Goal: Book appointment/travel/reservation

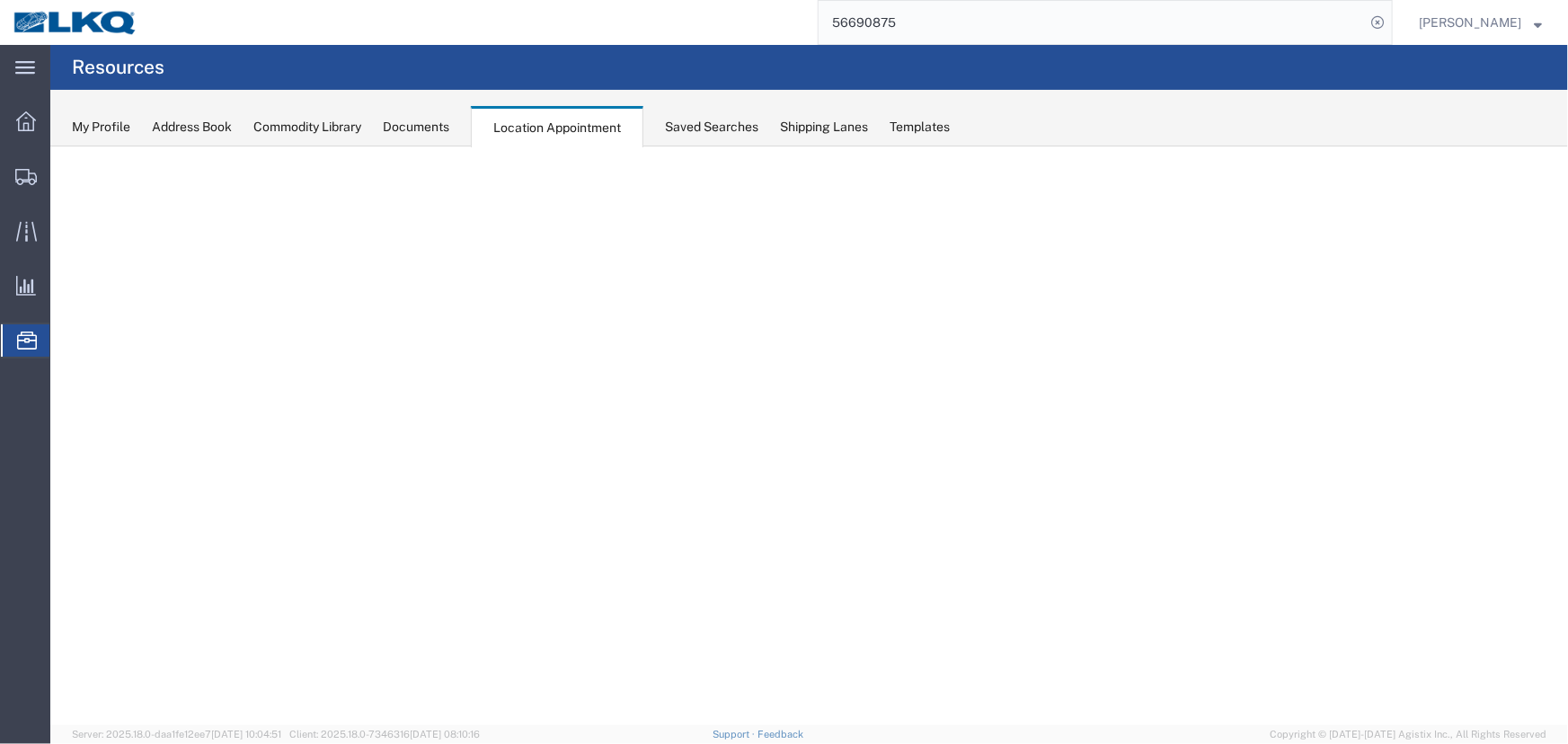
select select "27634"
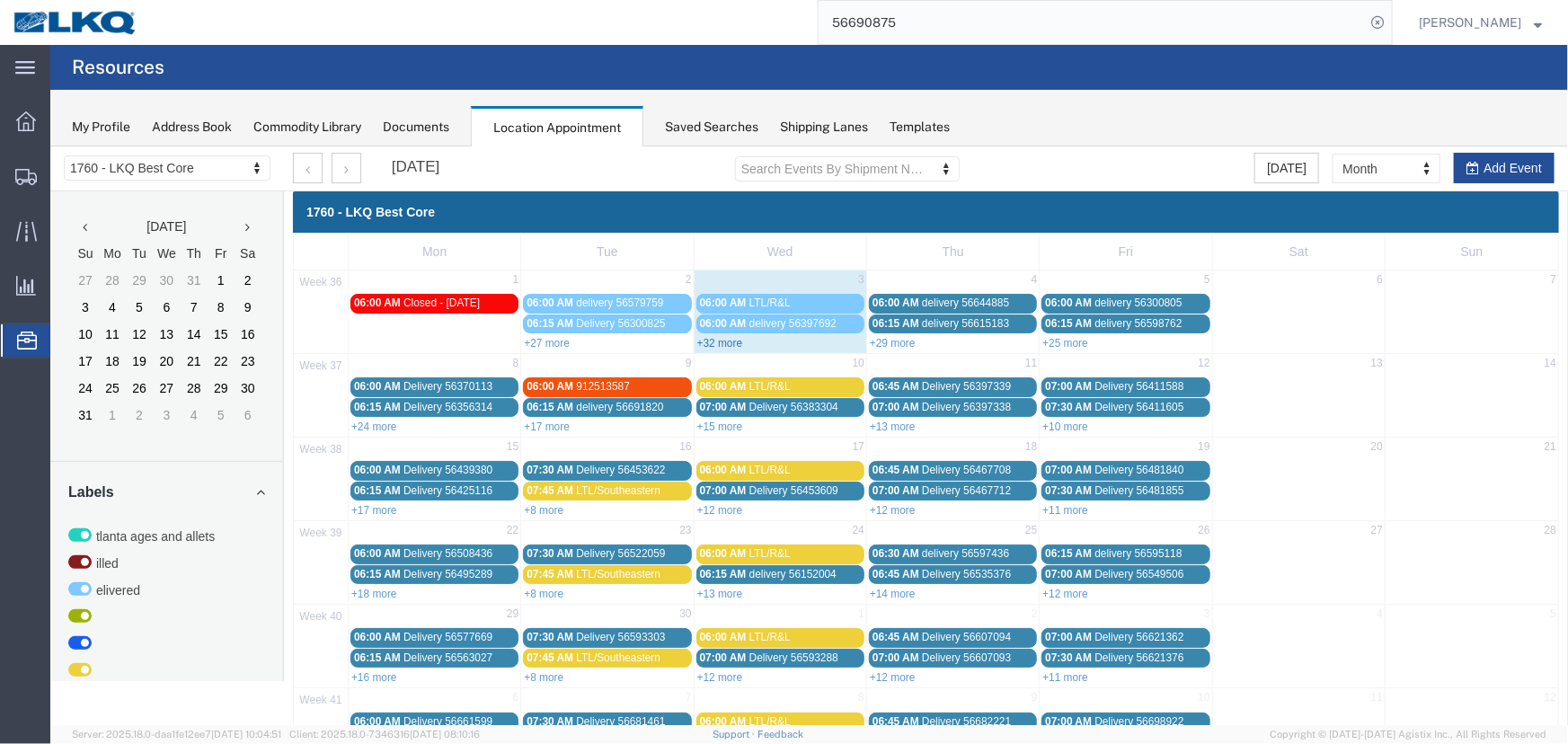
click at [718, 343] on link "+32 more" at bounding box center [719, 343] width 46 height 13
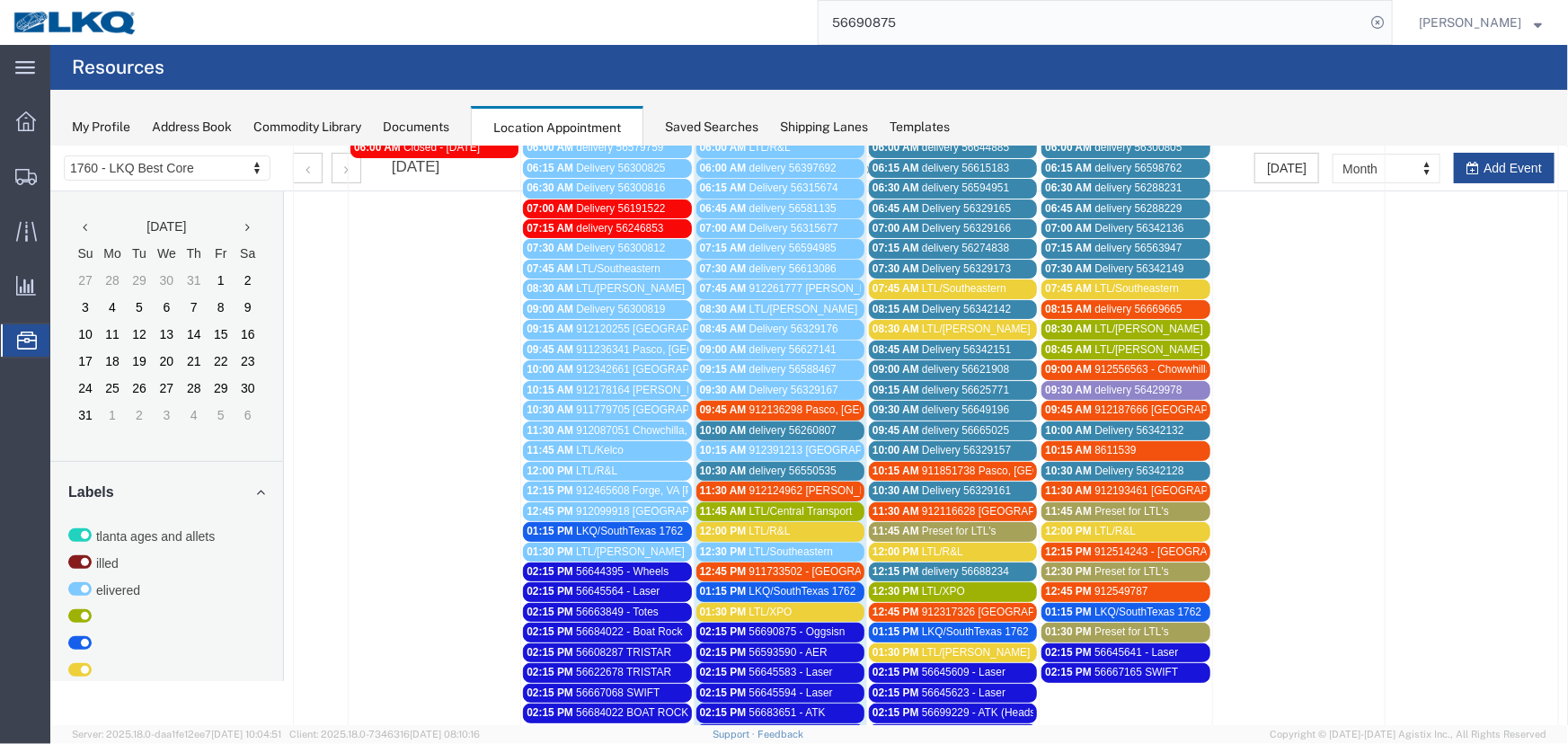
scroll to position [163, 0]
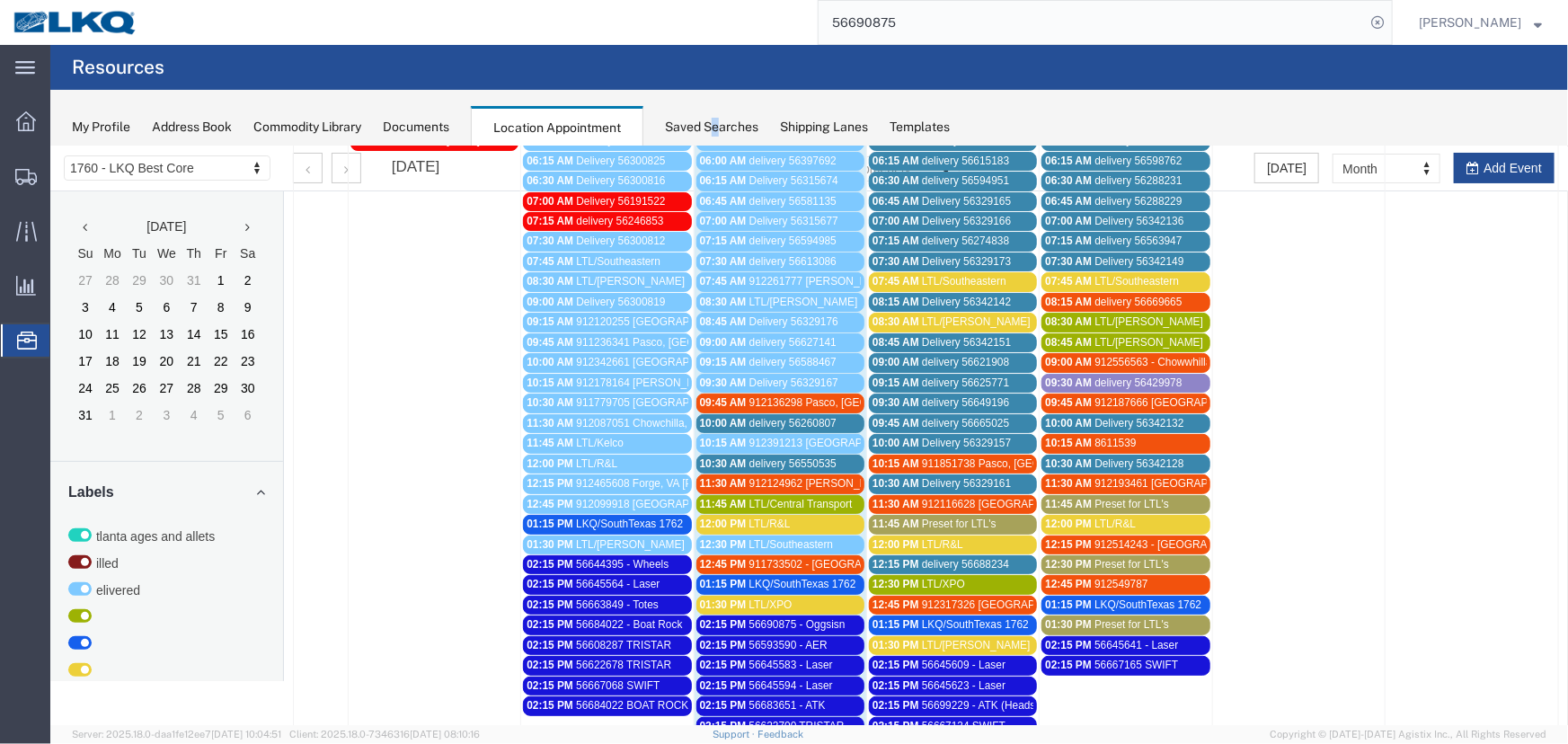
click at [721, 112] on div "My Profile Address Book Commodity Library Documents Location Appointment Saved …" at bounding box center [809, 118] width 1518 height 57
click at [694, 125] on div "Saved Searches" at bounding box center [712, 127] width 94 height 19
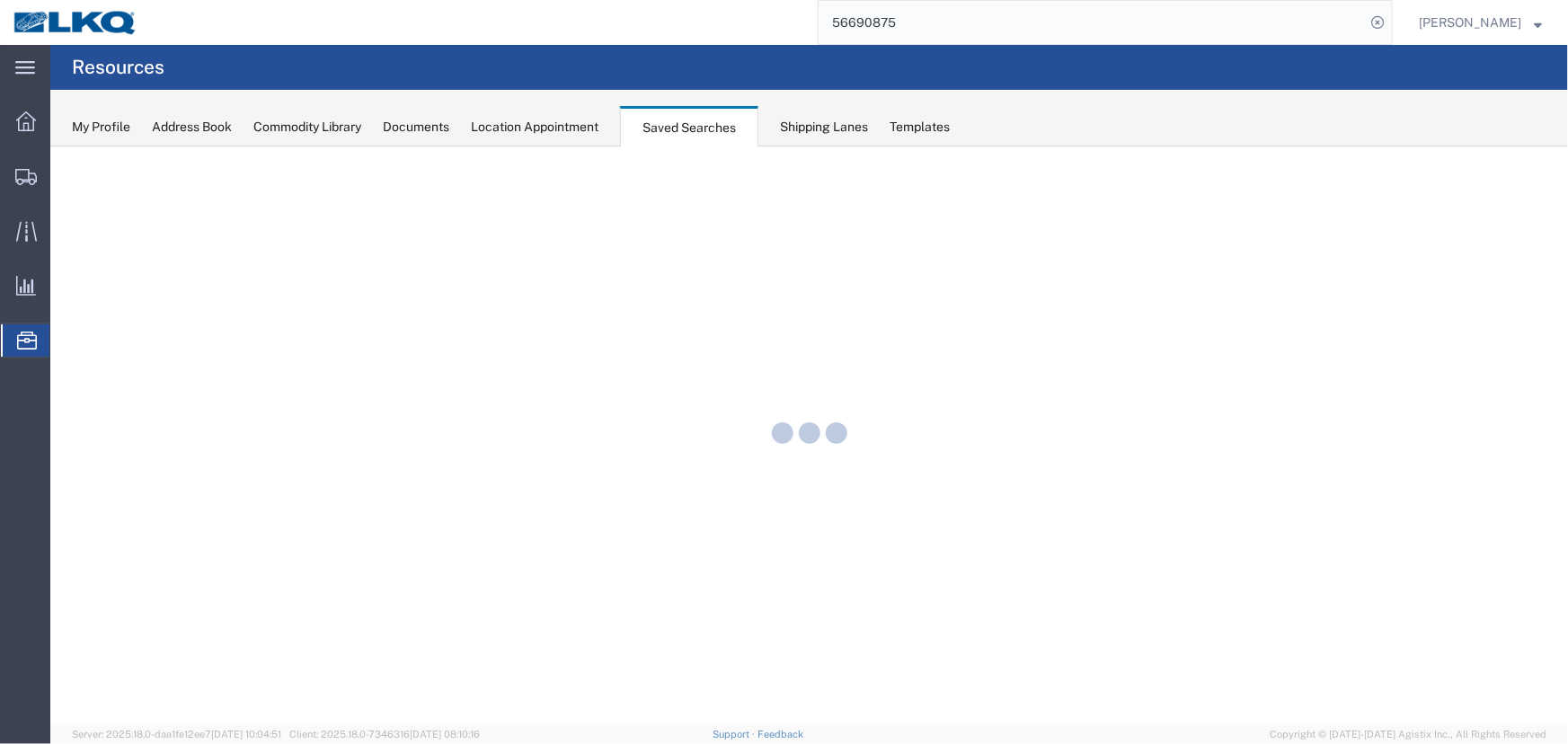
click at [543, 122] on div "Location Appointment" at bounding box center [534, 127] width 128 height 19
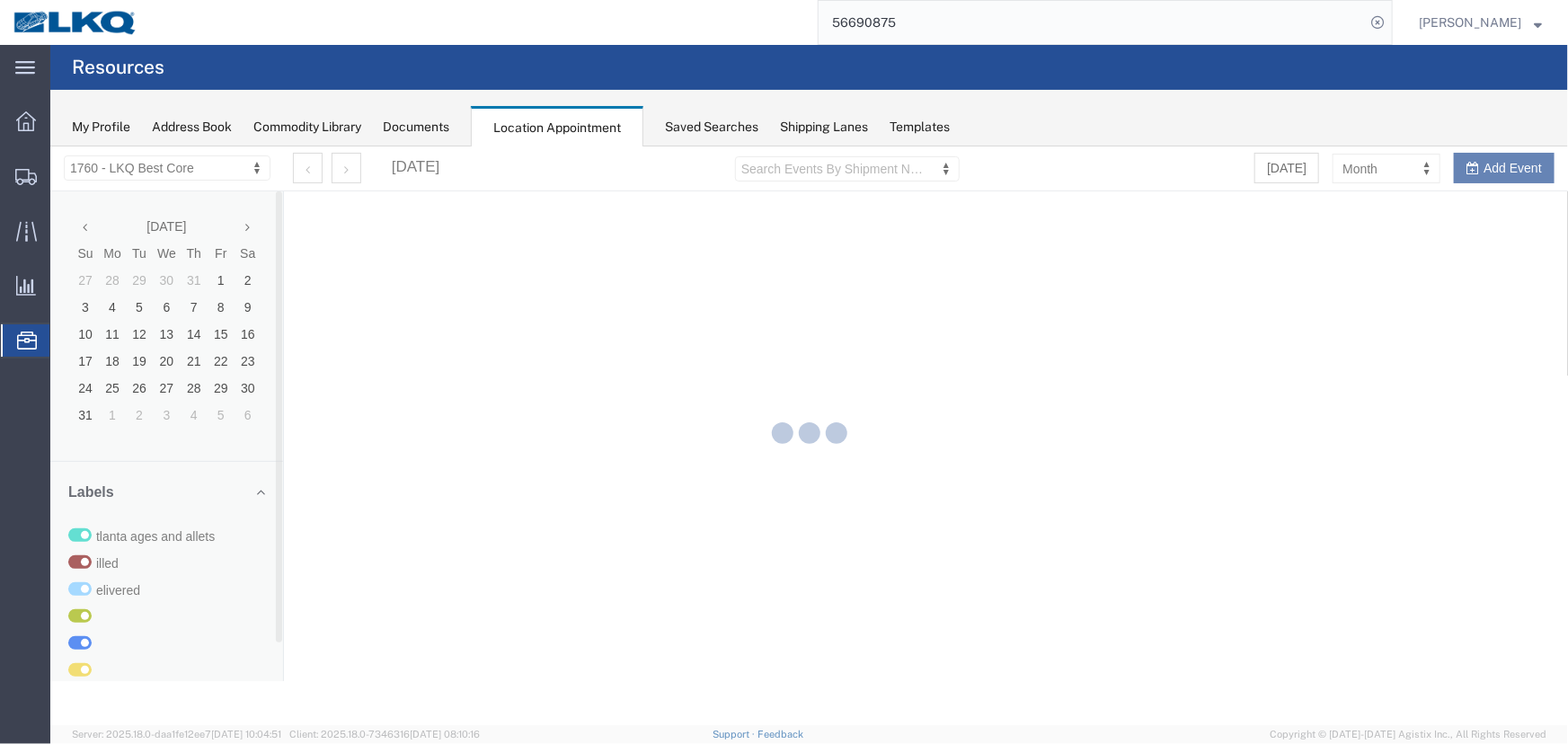
select select "27634"
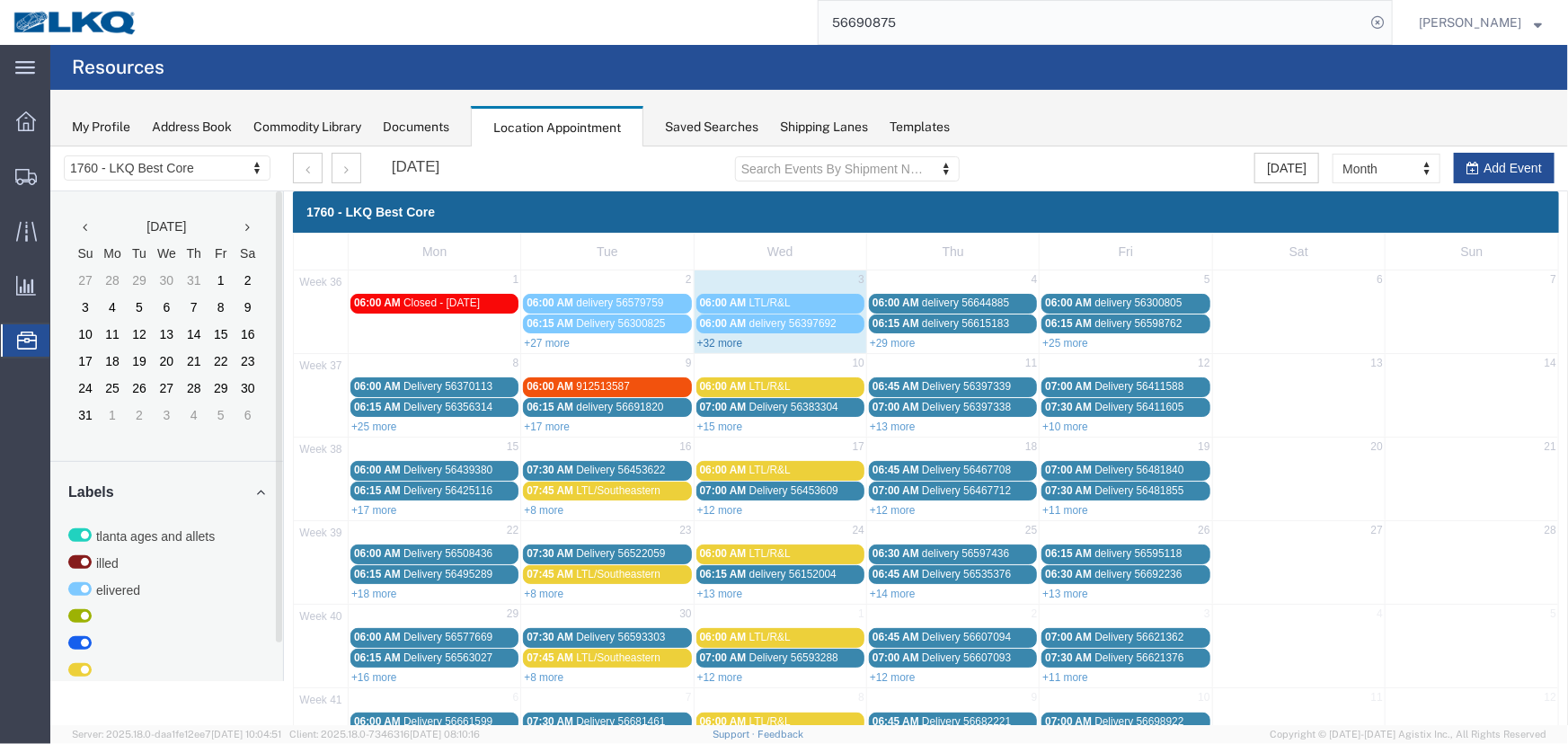
click at [729, 342] on link "+32 more" at bounding box center [719, 343] width 46 height 13
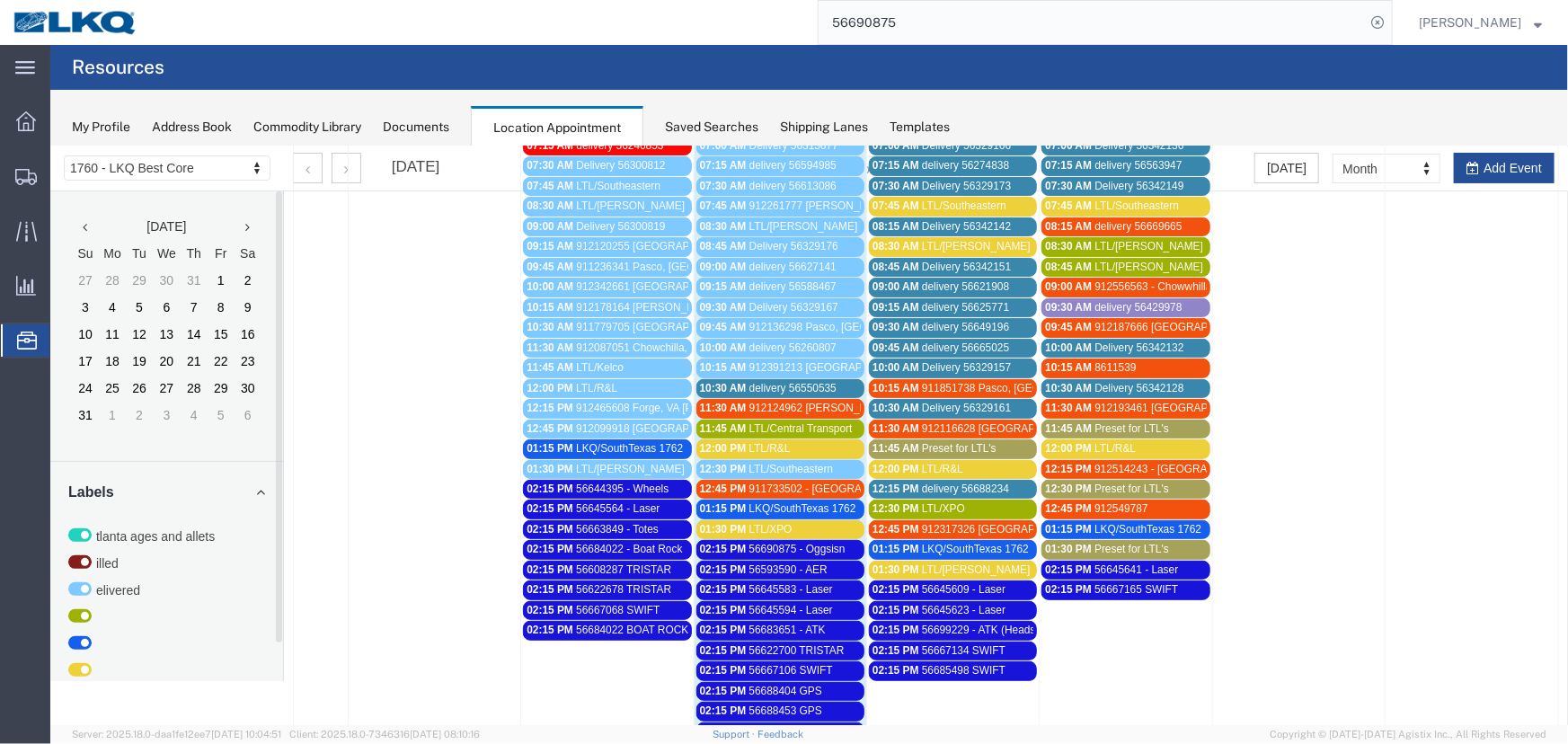
scroll to position [245, 0]
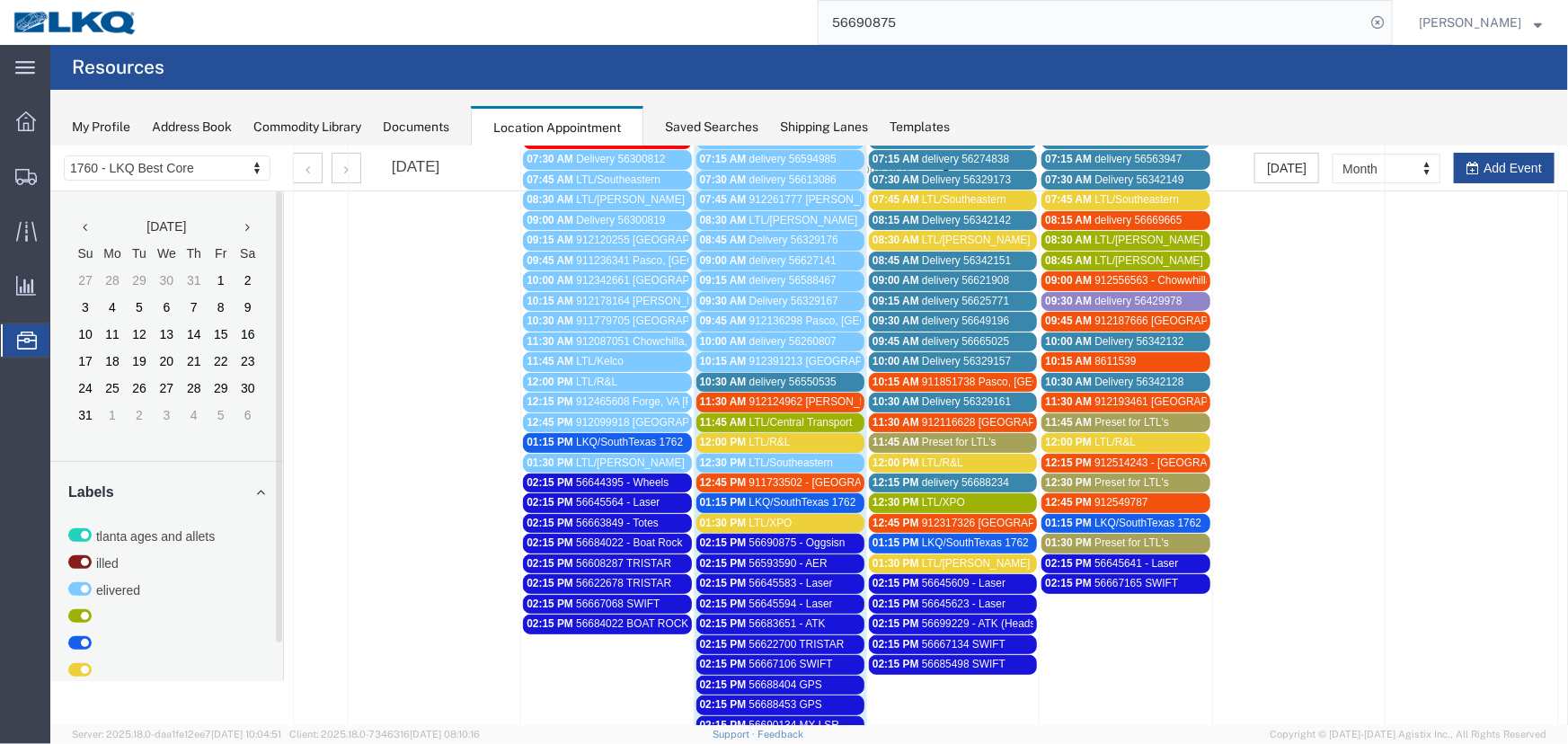
click at [759, 435] on span "LTL/R&L" at bounding box center [769, 441] width 41 height 13
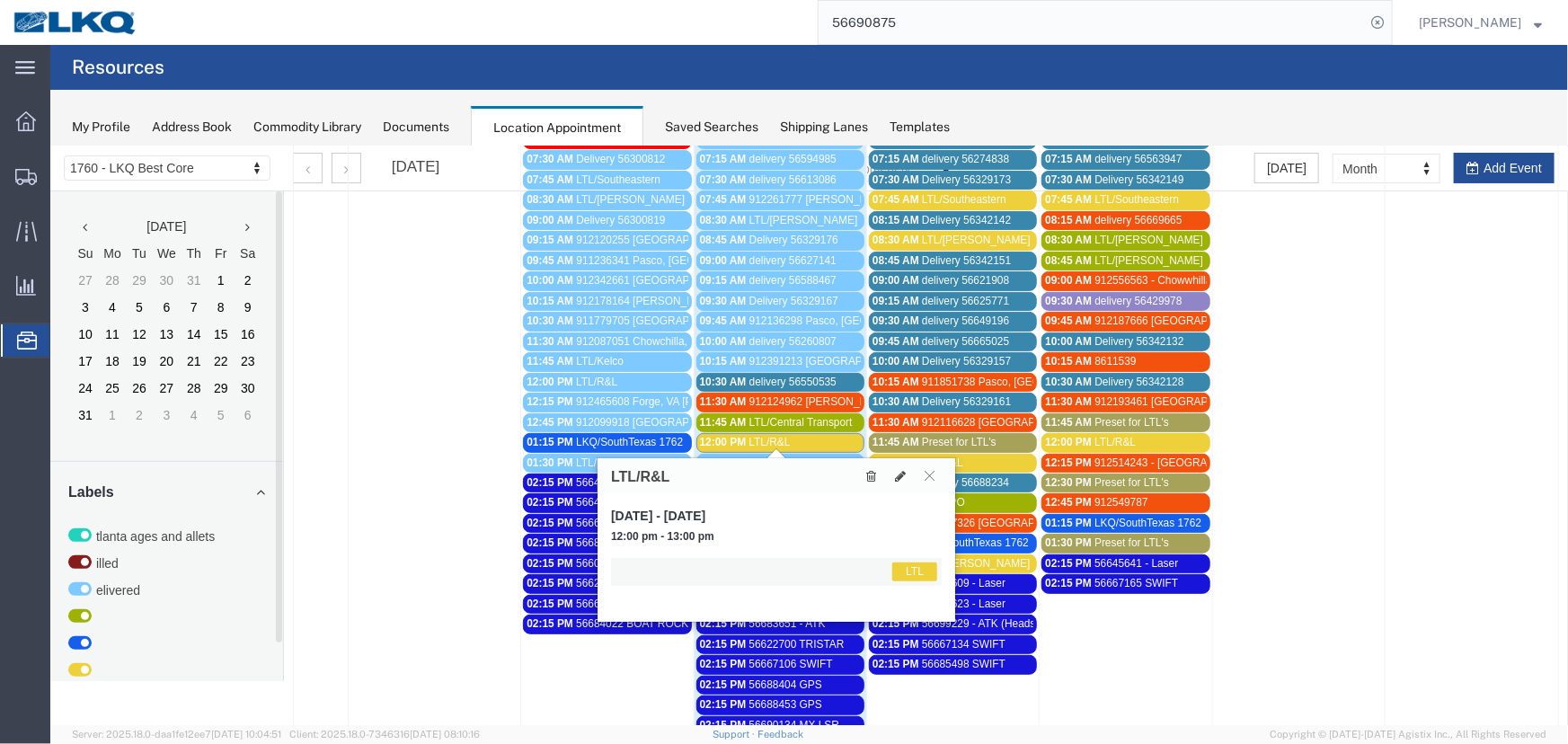
click at [825, 444] on link "12:00 PM LTL/R&L" at bounding box center [779, 441] width 168 height 19
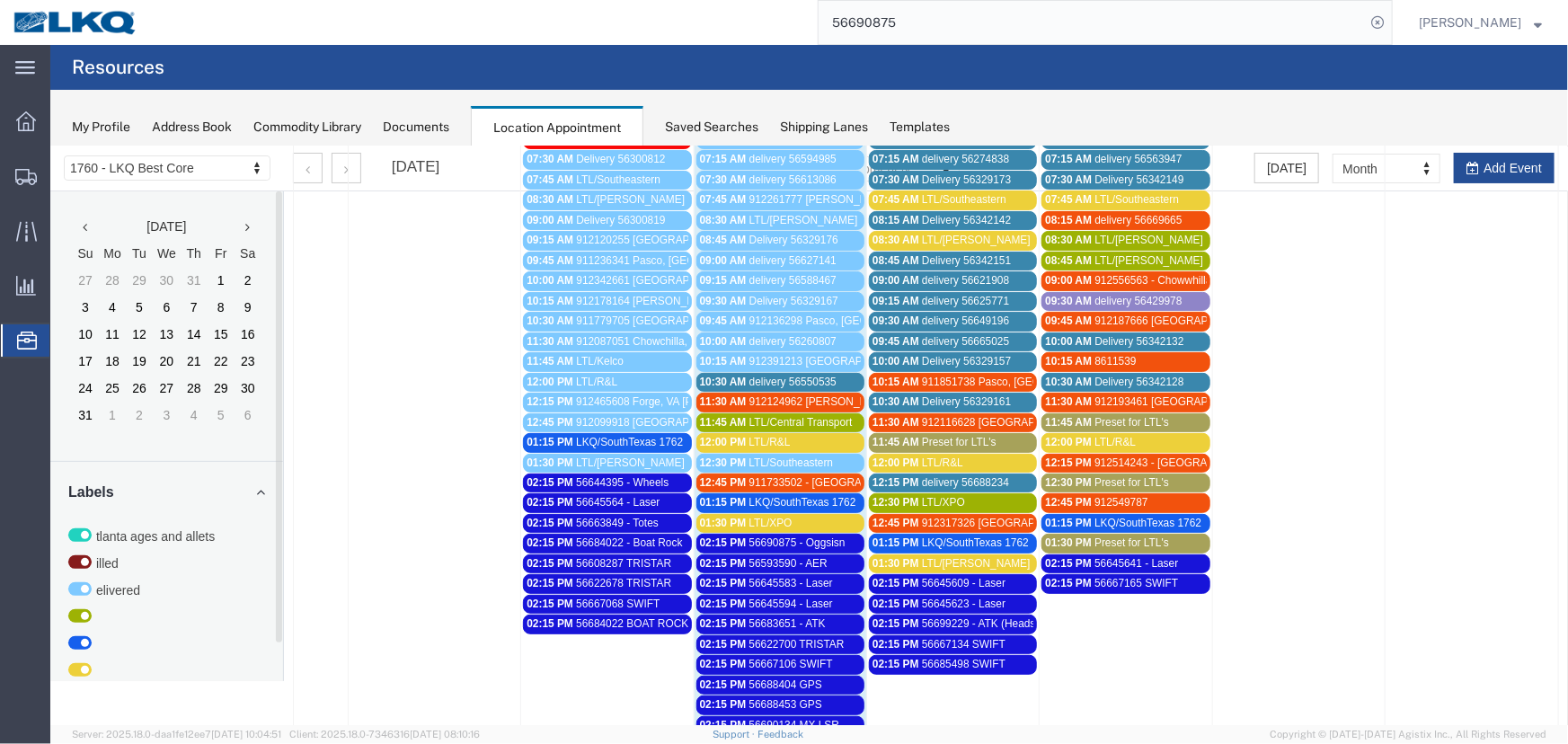
click at [808, 532] on td "02:15 PM 56690875 - Oggsisn" at bounding box center [779, 542] width 173 height 20
select select "1"
select select
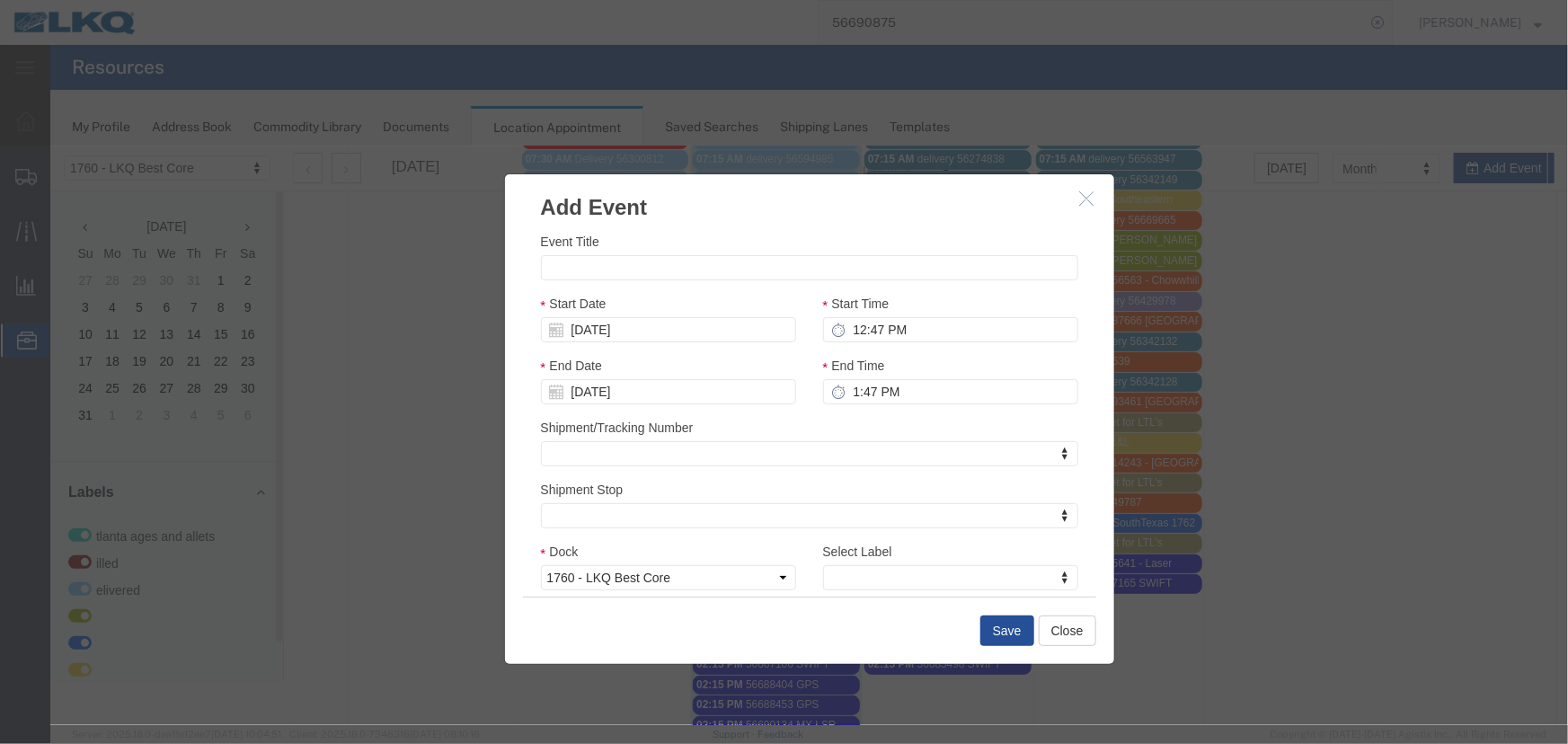
click at [1086, 194] on icon "button" at bounding box center [1086, 197] width 14 height 15
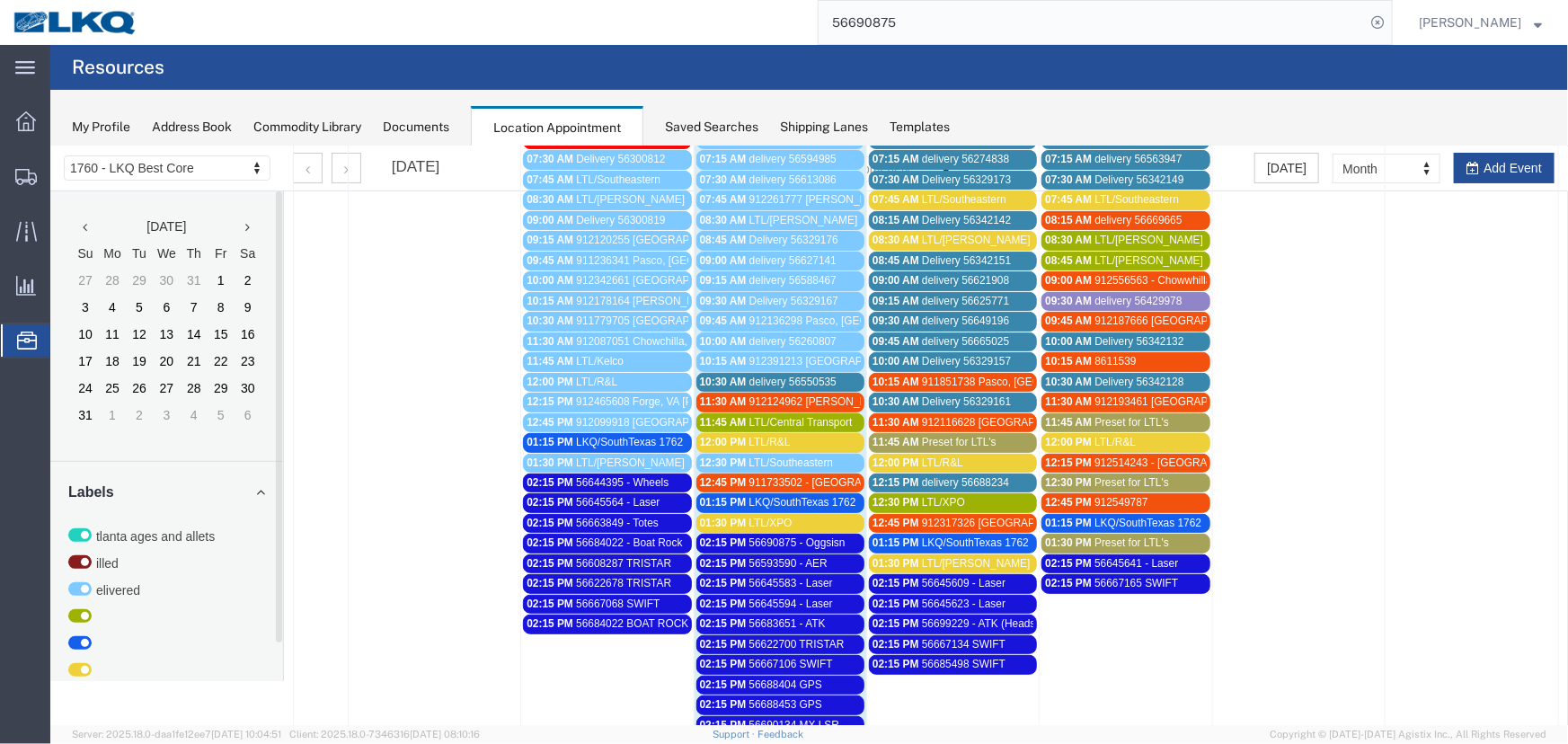
click at [802, 416] on span "LTL/Central Transport" at bounding box center [800, 421] width 103 height 13
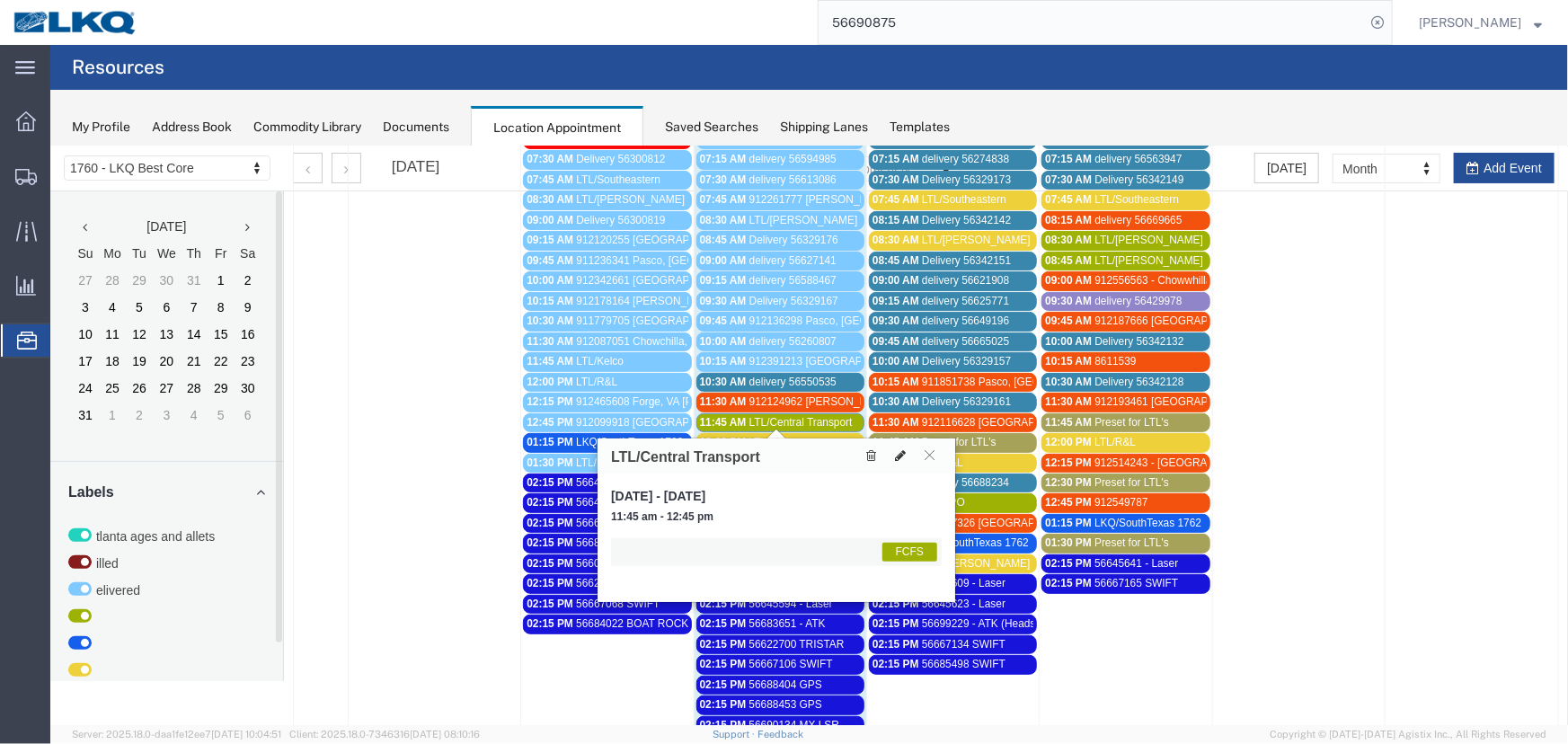
click at [898, 449] on icon at bounding box center [900, 454] width 11 height 13
select select "1"
select select "180"
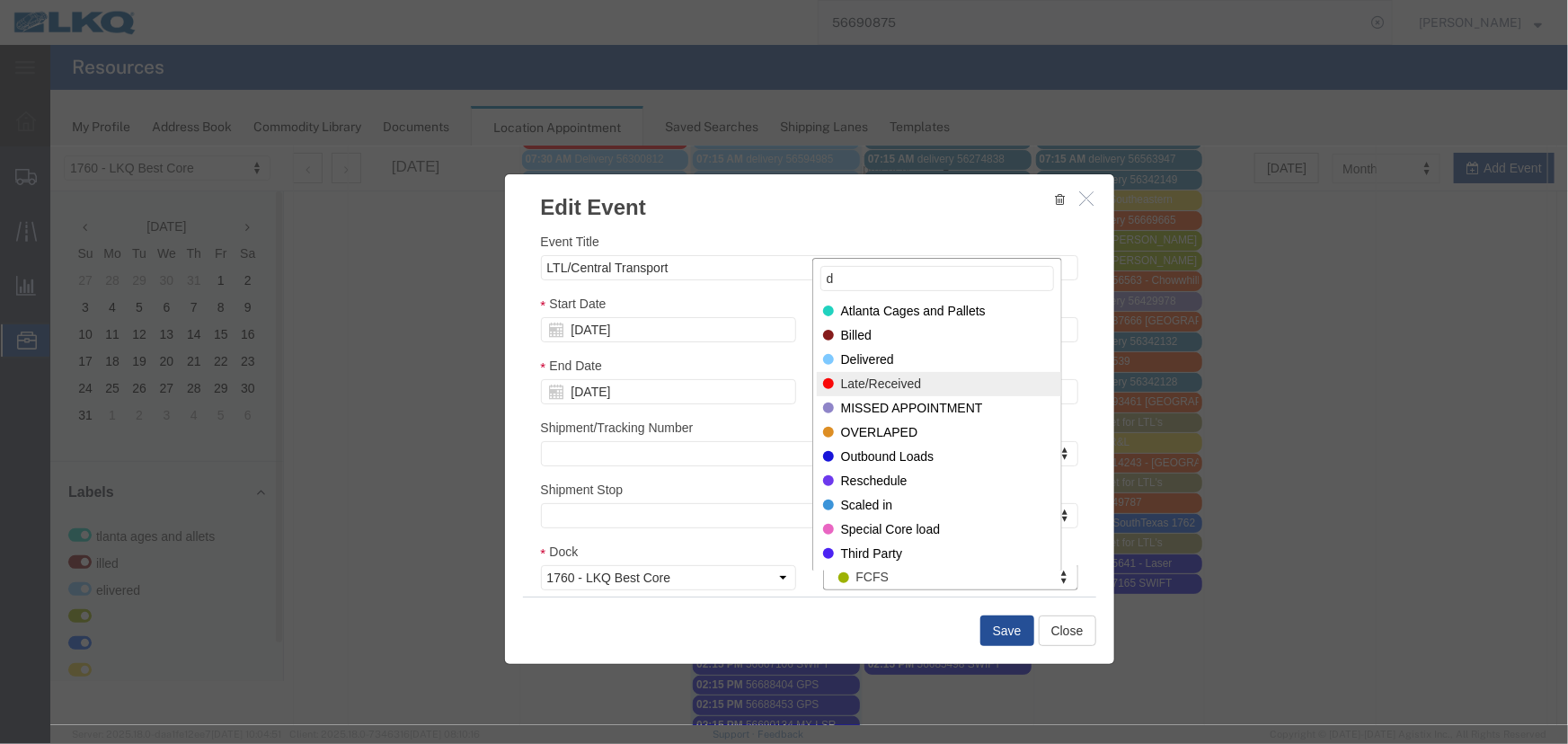
type input "d"
select select "40"
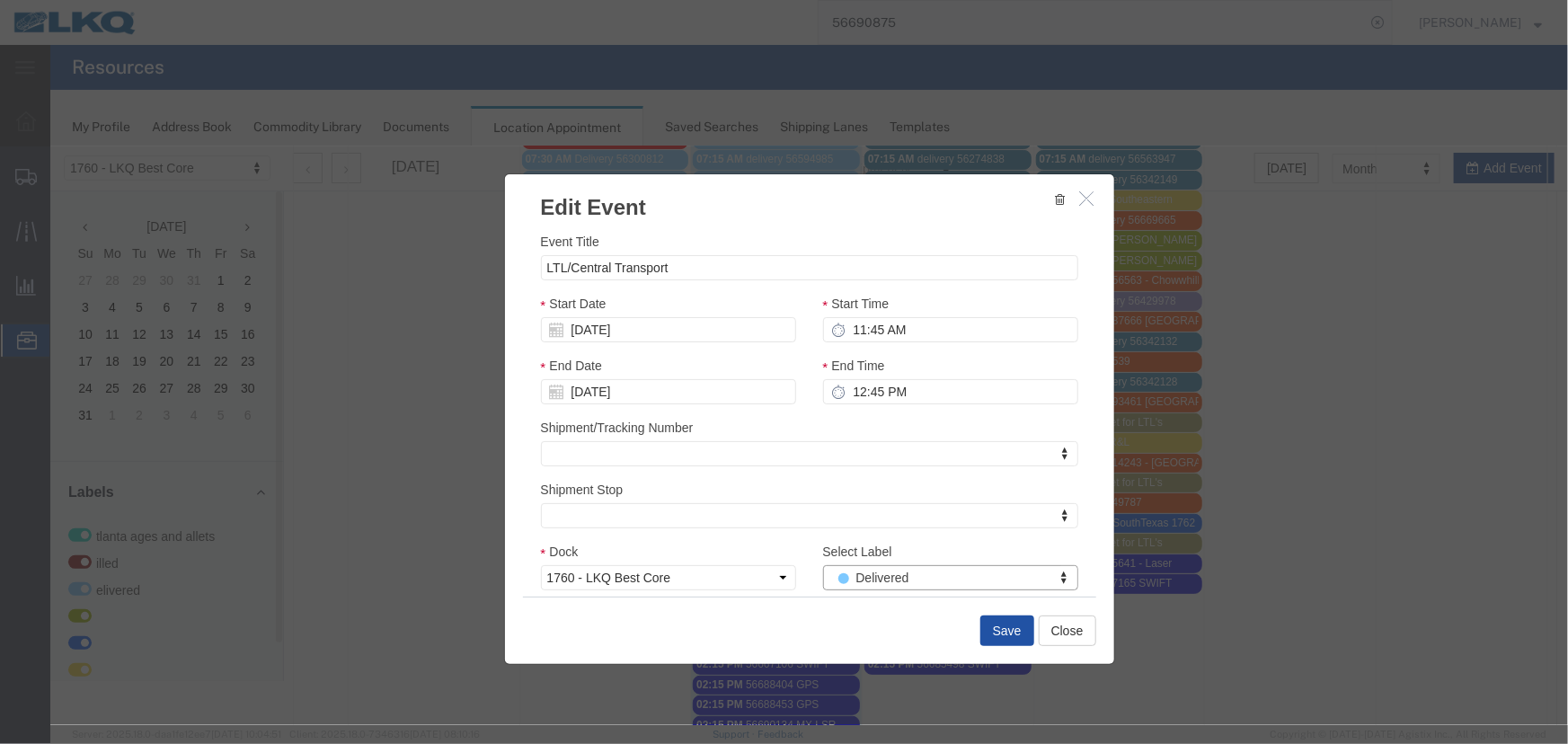
click at [994, 633] on button "Save" at bounding box center [1007, 630] width 54 height 31
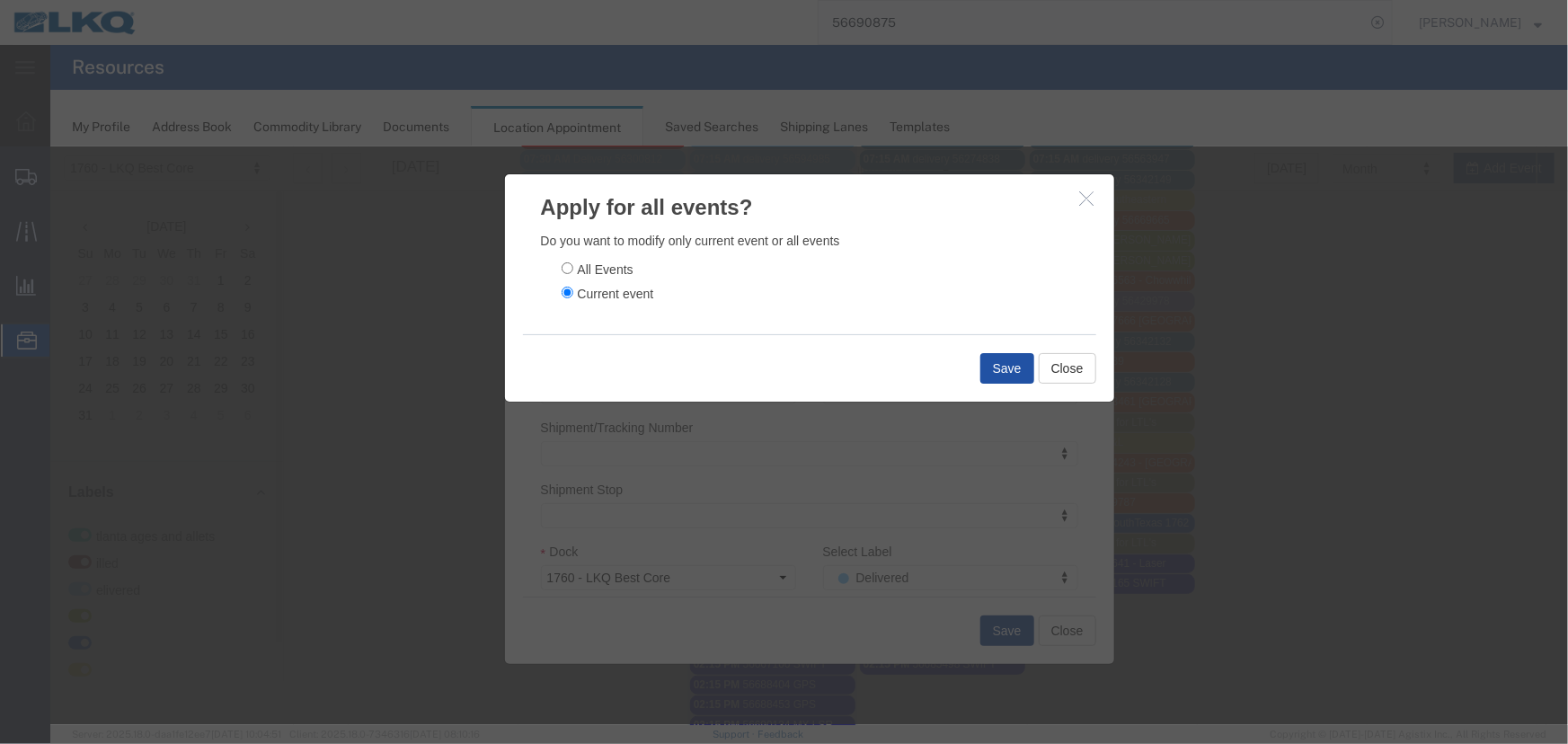
click at [997, 363] on button "Save" at bounding box center [1007, 367] width 54 height 31
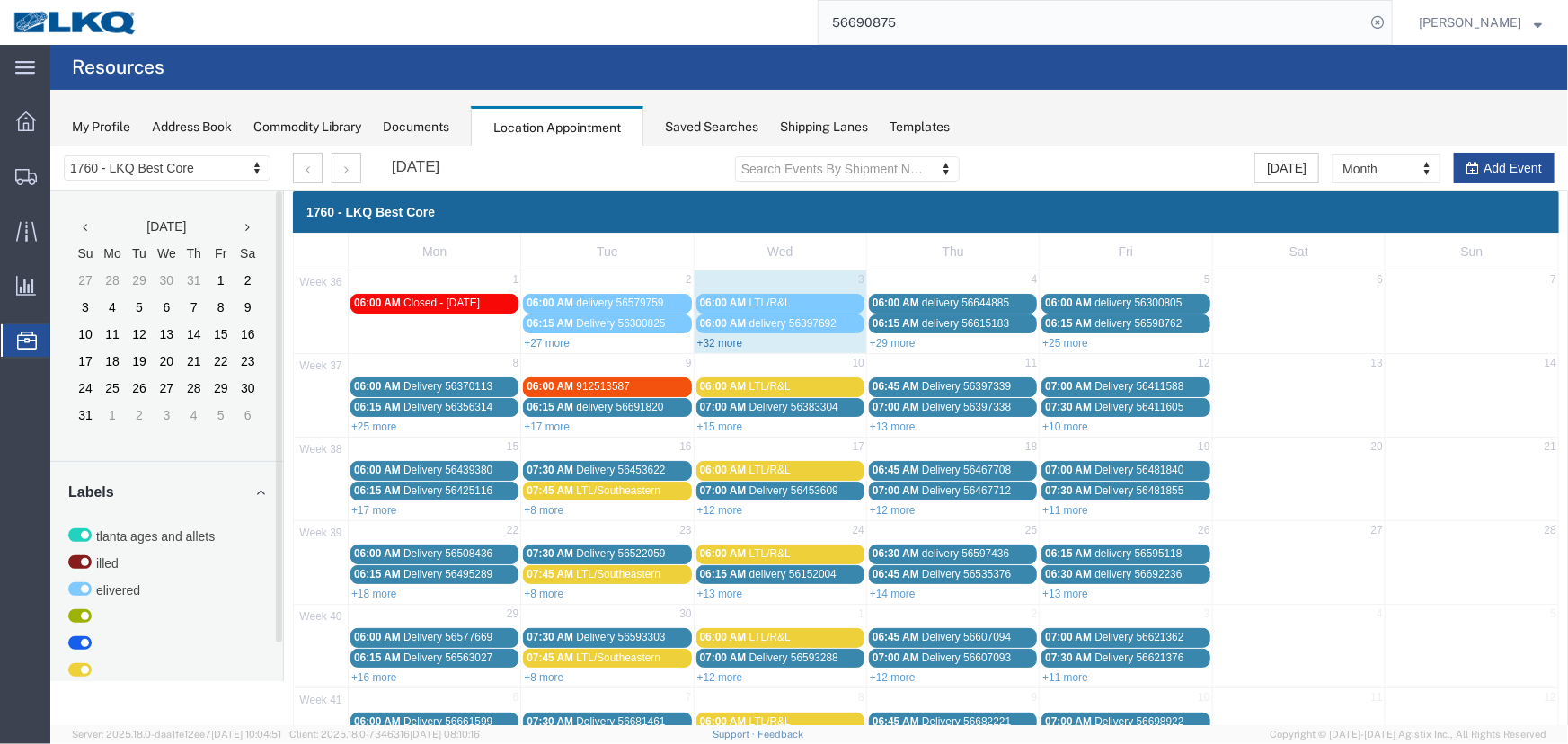
click at [708, 340] on link "+32 more" at bounding box center [719, 343] width 46 height 13
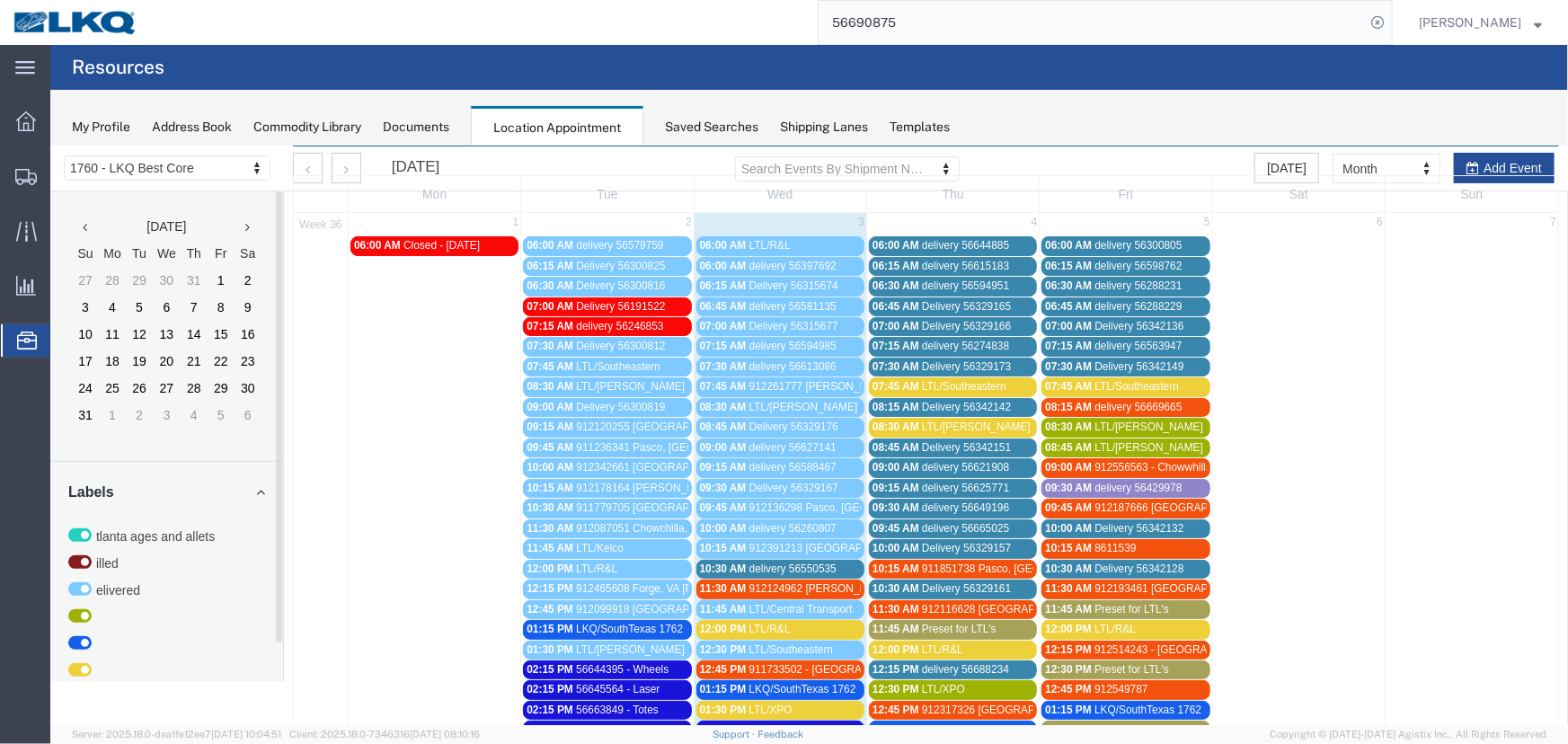
scroll to position [408, 0]
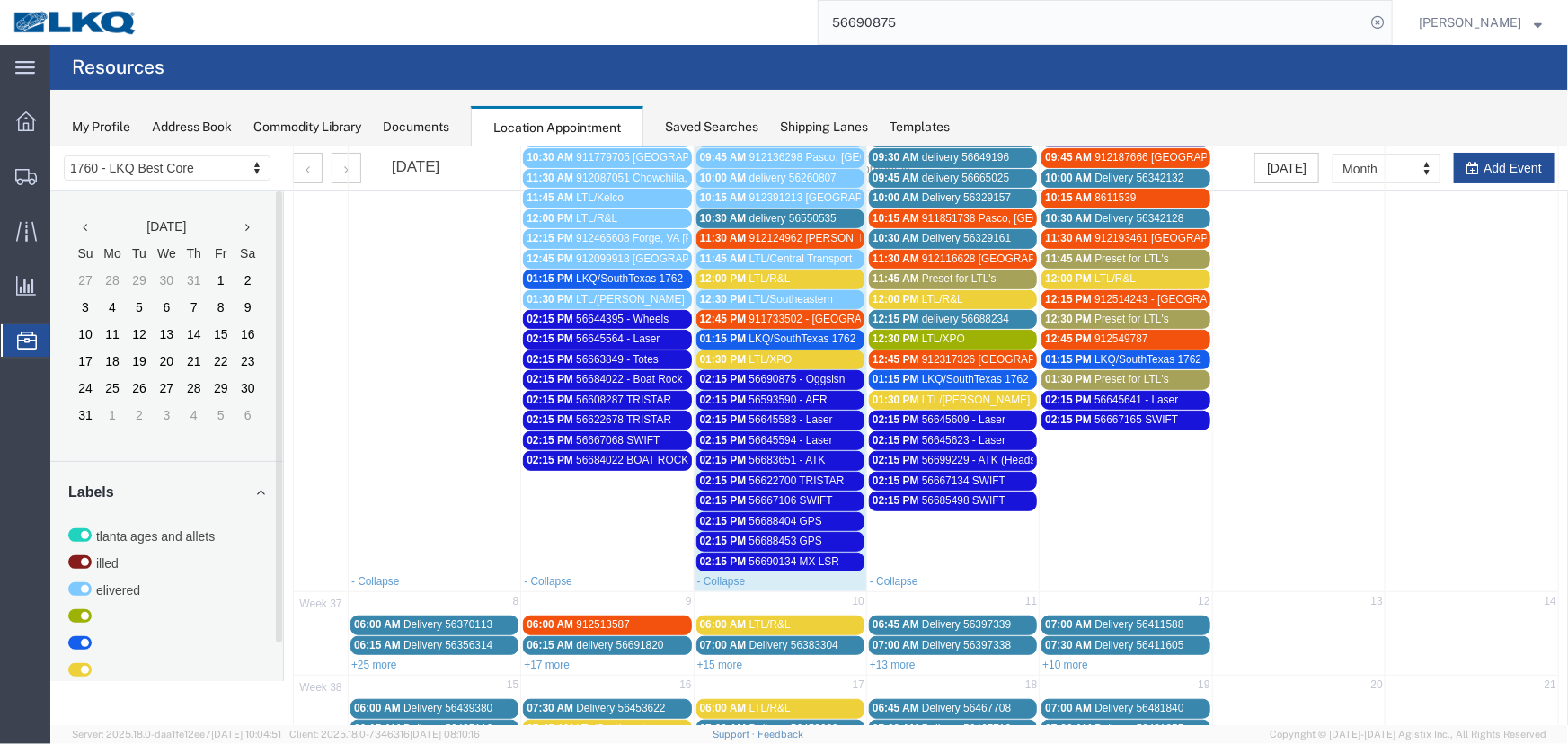
click at [786, 277] on div "12:00 PM LTL/R&L" at bounding box center [779, 278] width 161 height 13
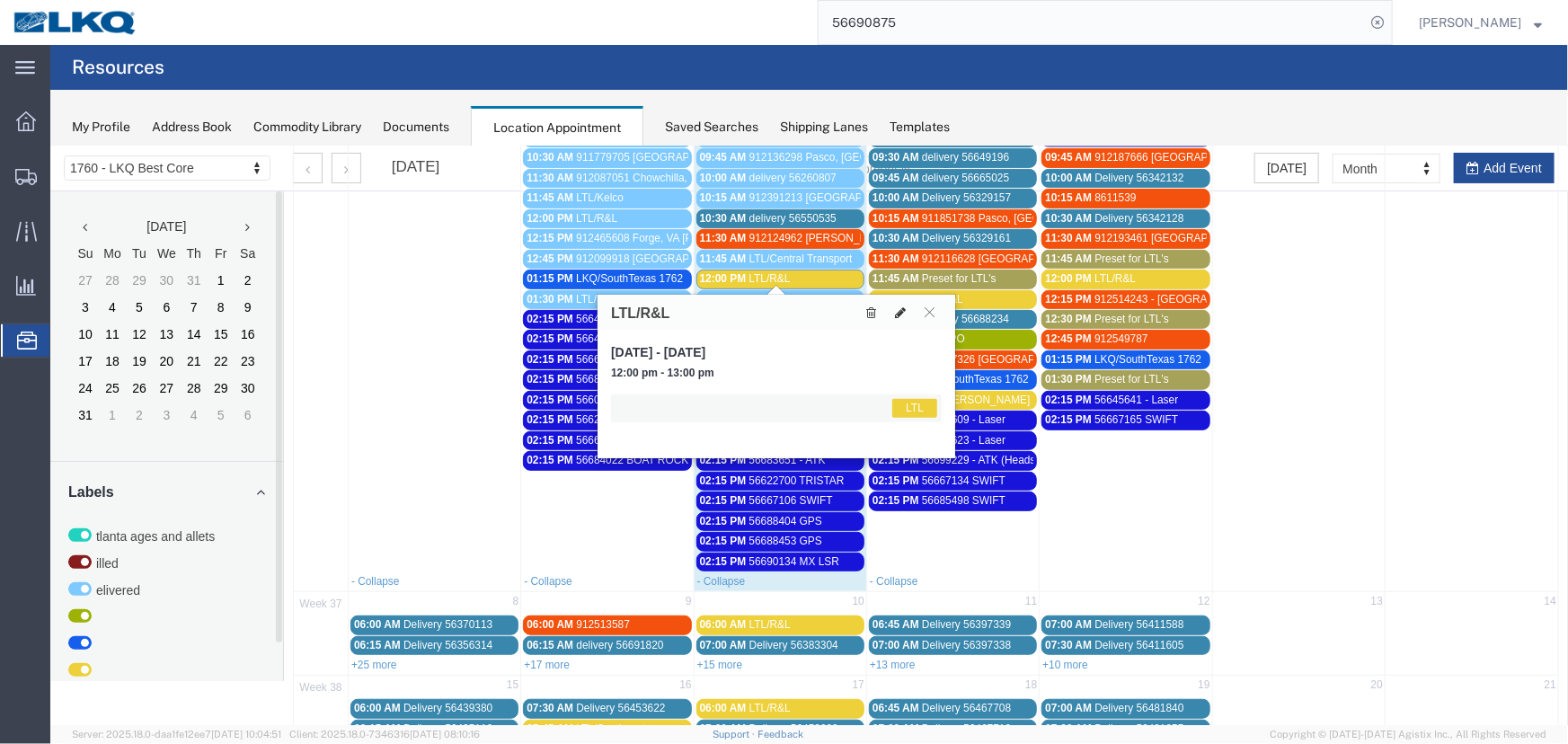
click at [897, 309] on icon at bounding box center [900, 312] width 11 height 13
select select "1"
select select "25"
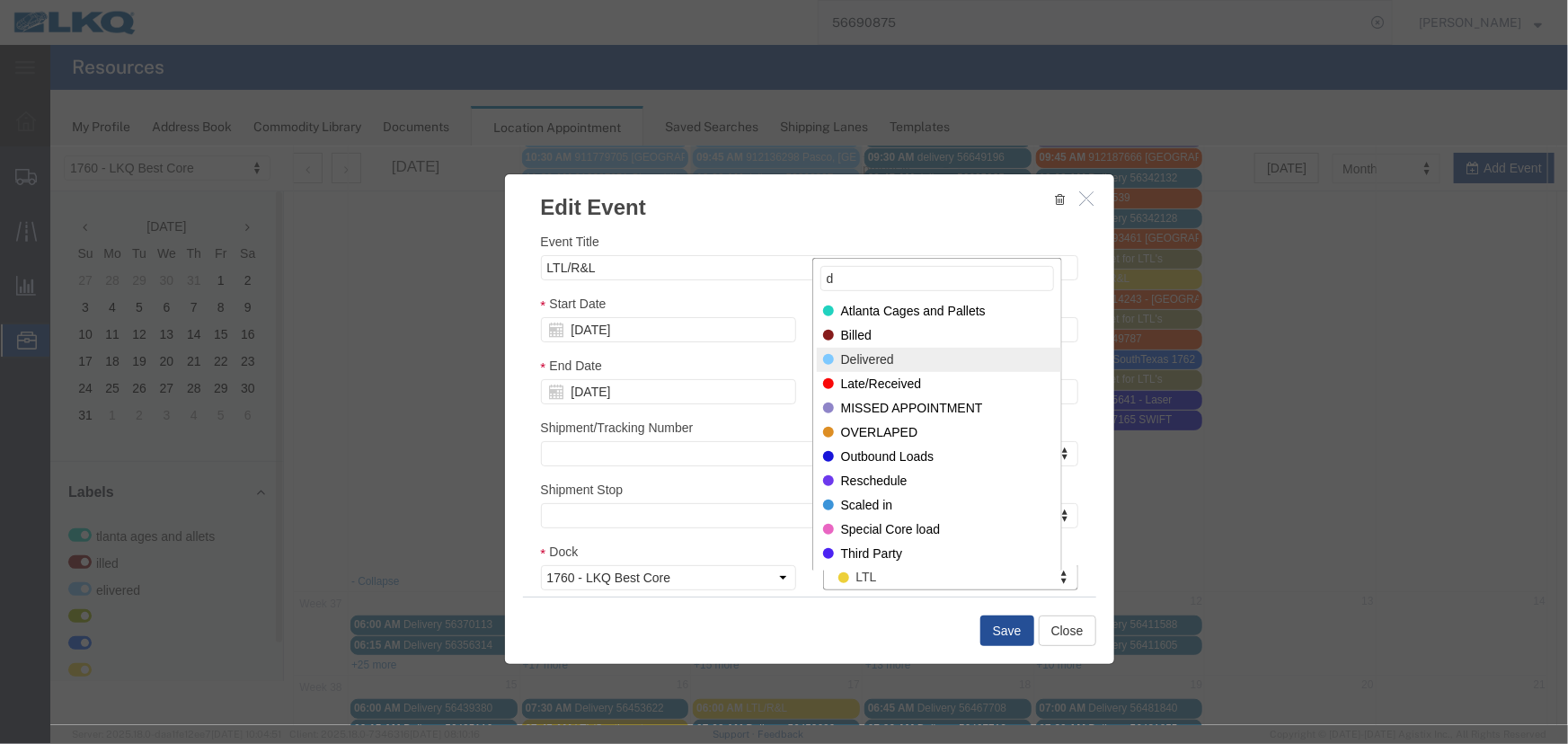
type input "d"
select select "40"
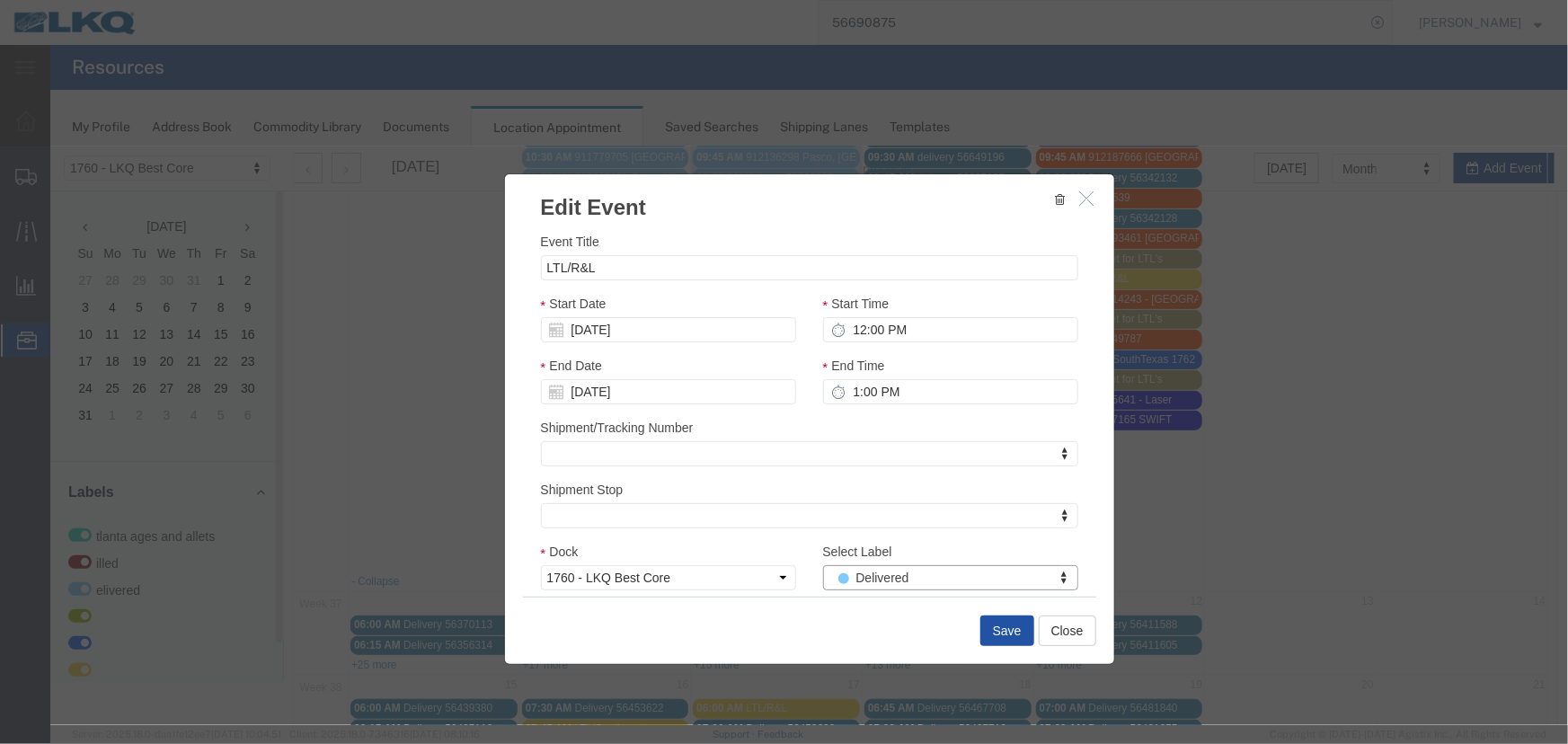
click at [980, 628] on button "Save" at bounding box center [1007, 630] width 54 height 31
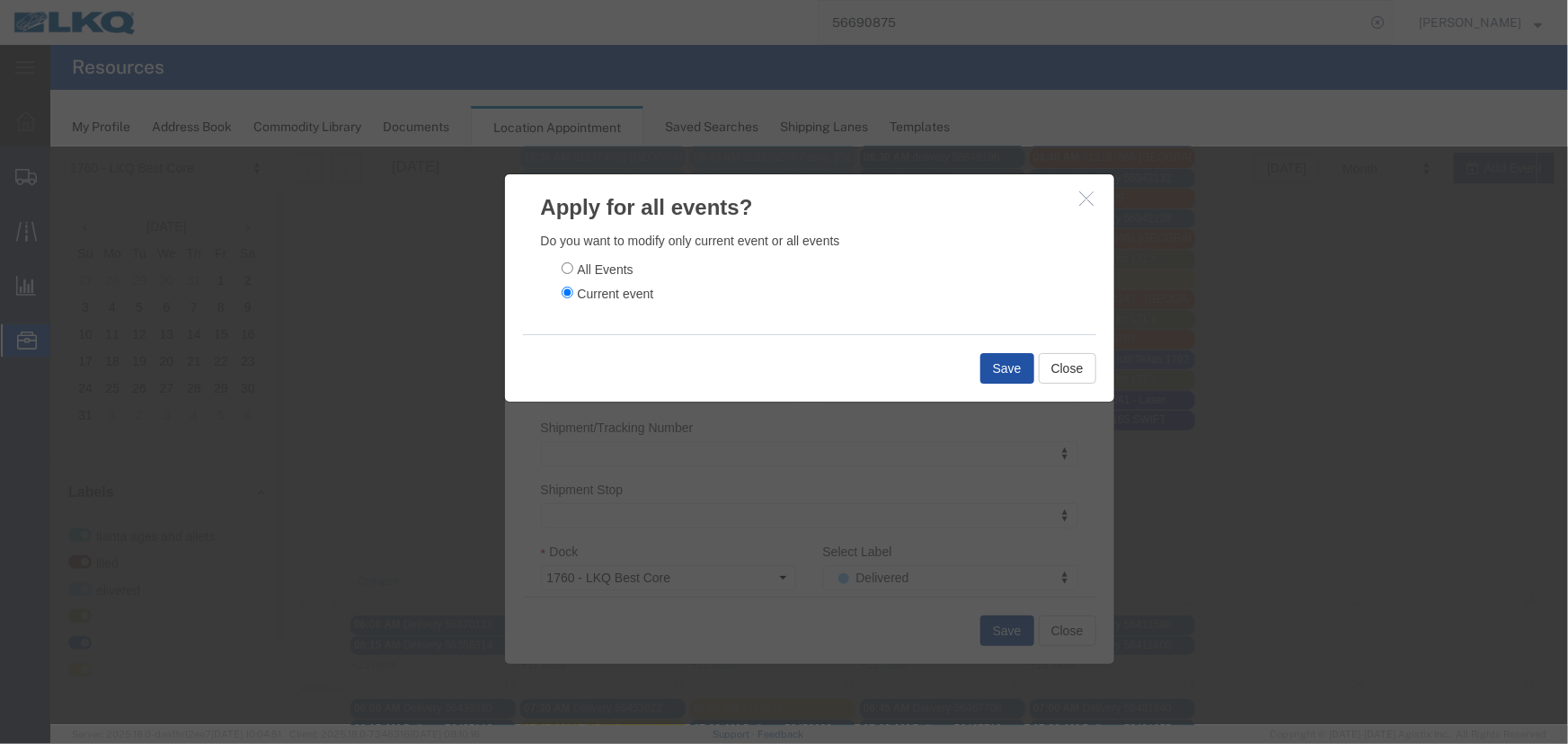
click at [990, 360] on button "Save" at bounding box center [1007, 367] width 54 height 31
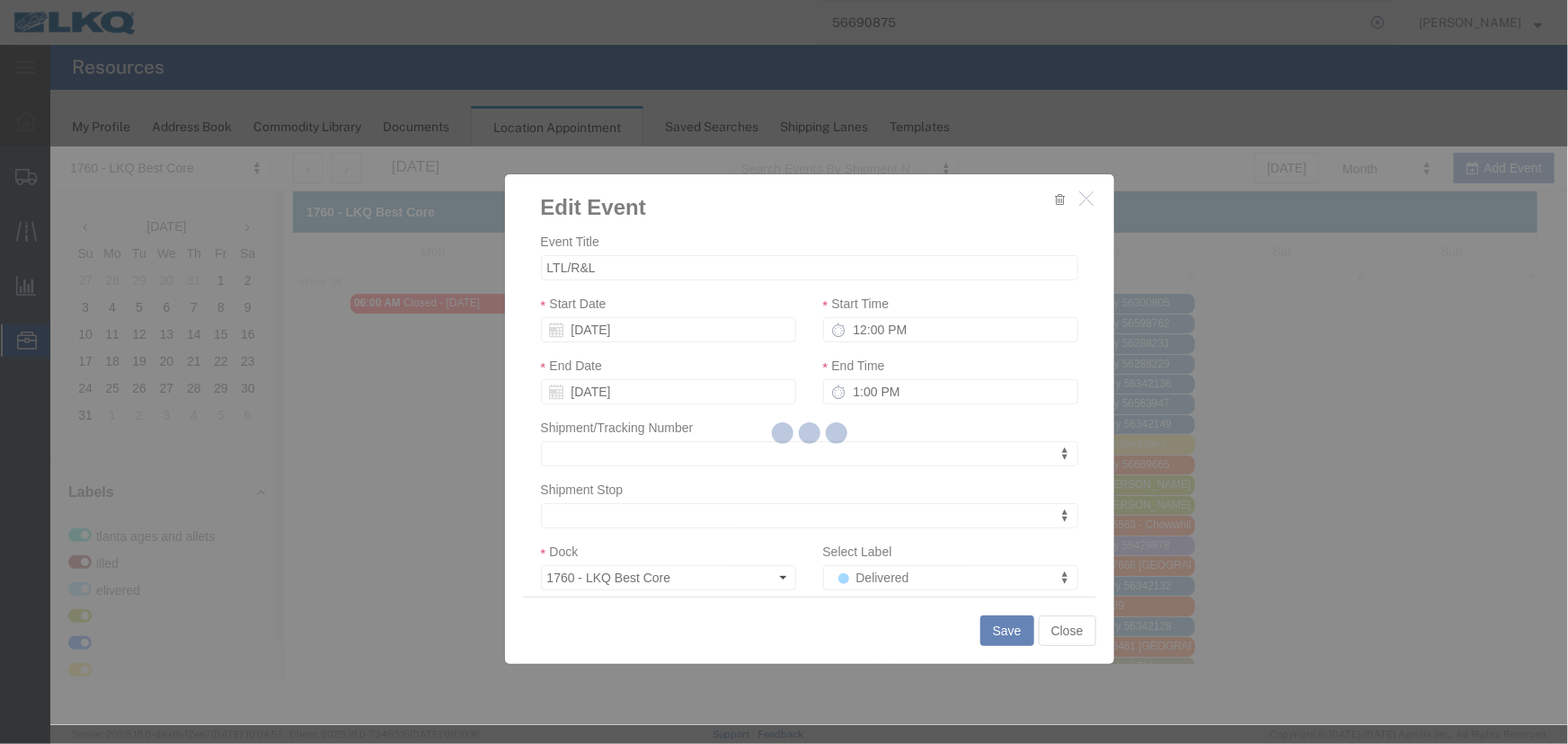
scroll to position [0, 0]
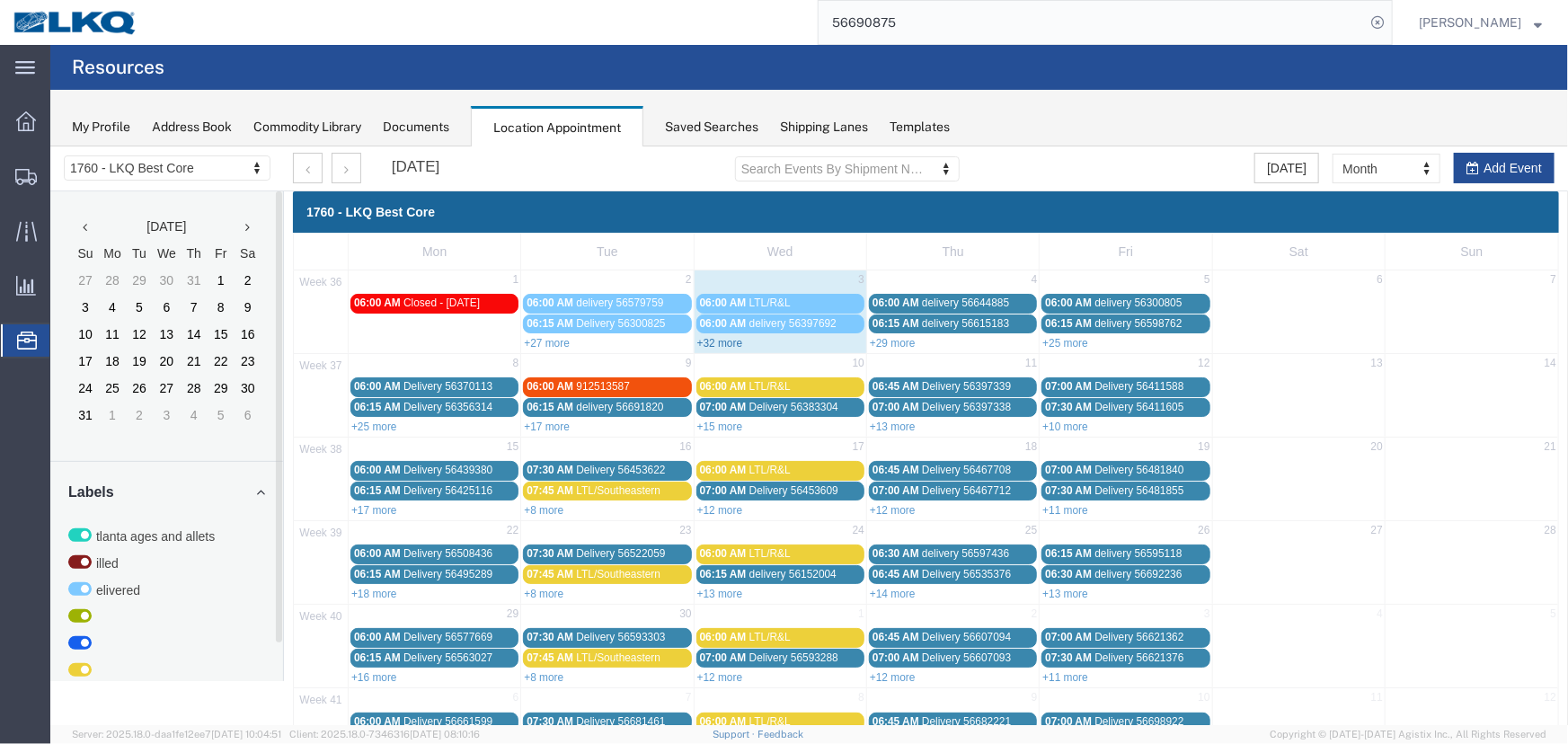
click at [711, 340] on link "+32 more" at bounding box center [719, 343] width 46 height 13
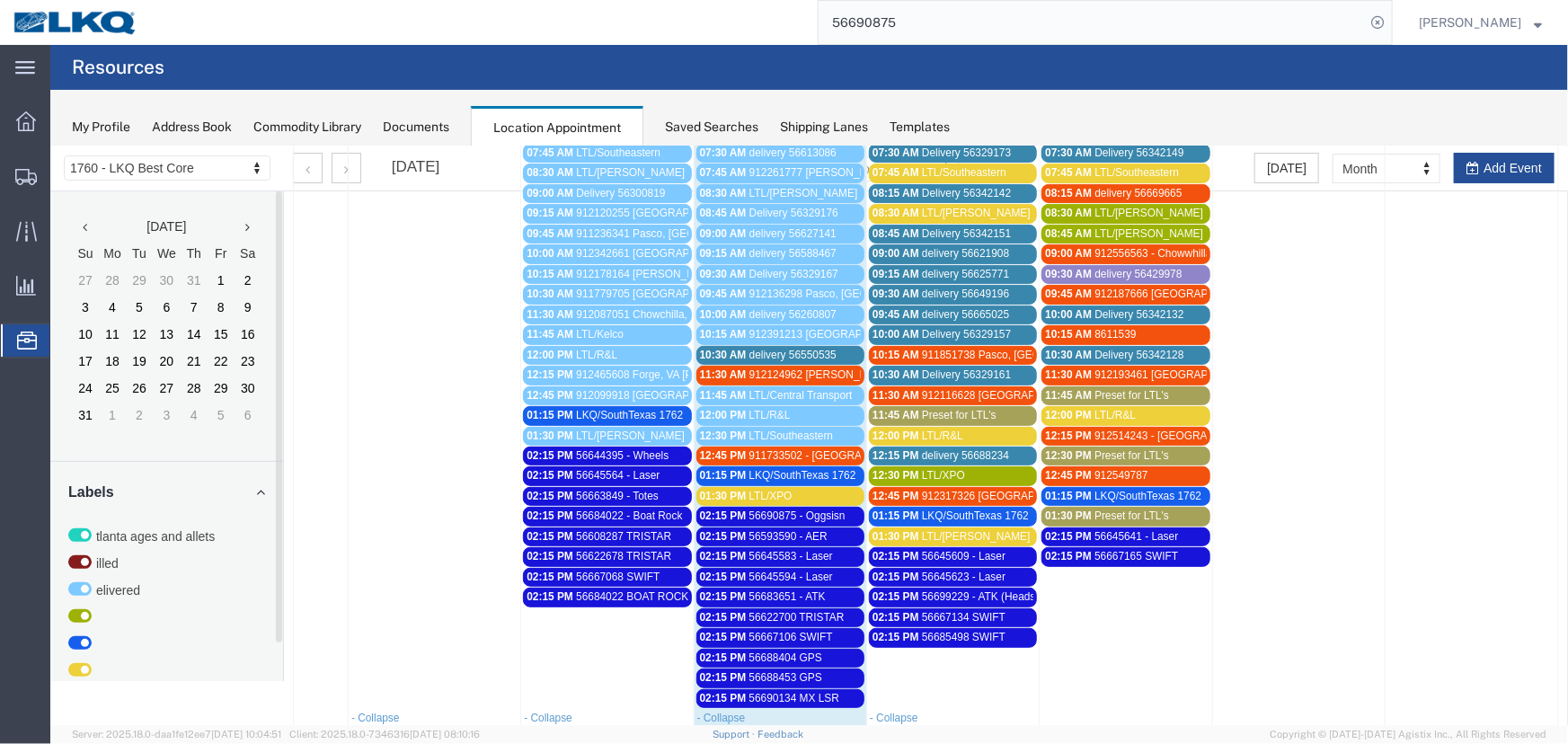
scroll to position [327, 0]
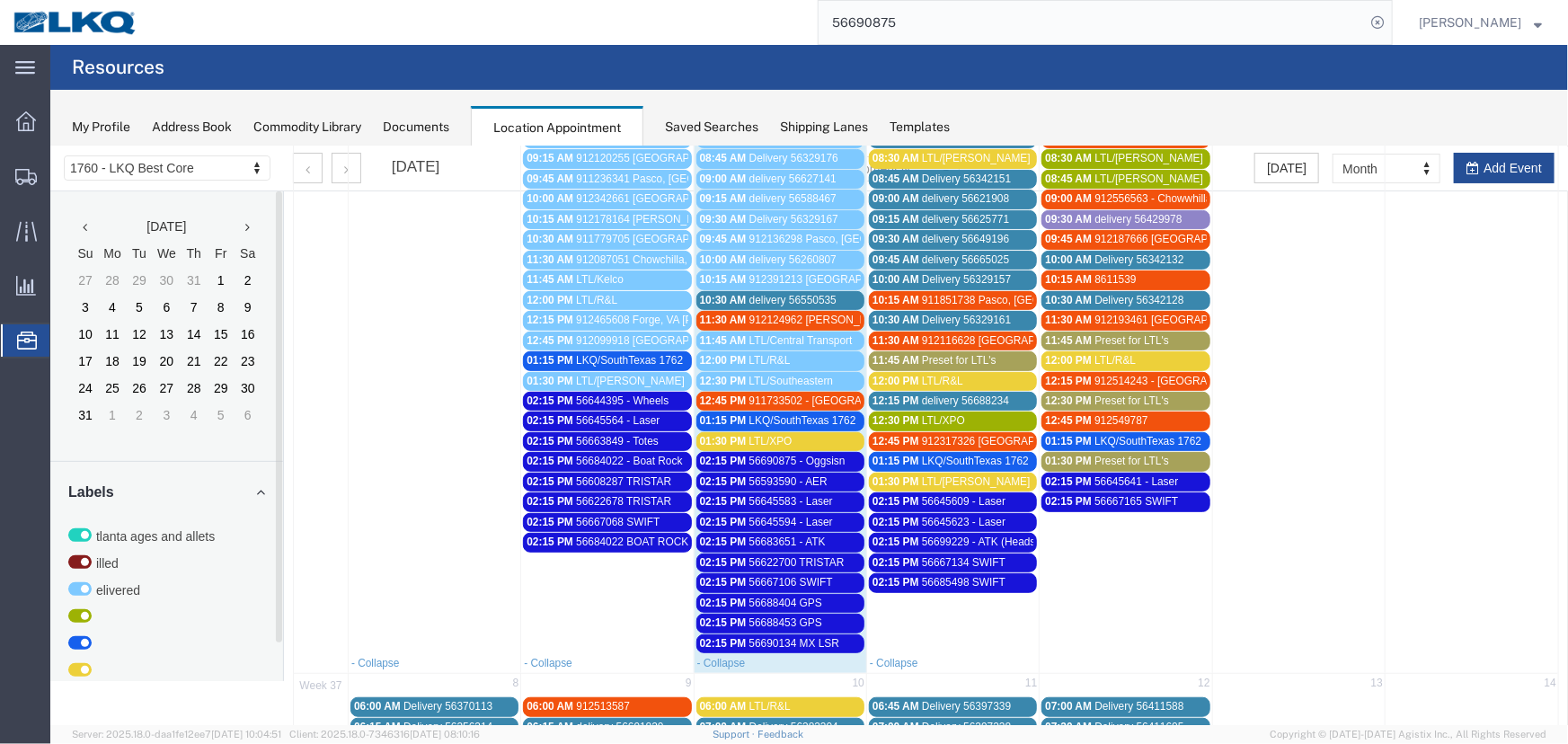
click at [787, 437] on span "LTL/XPO" at bounding box center [770, 440] width 43 height 13
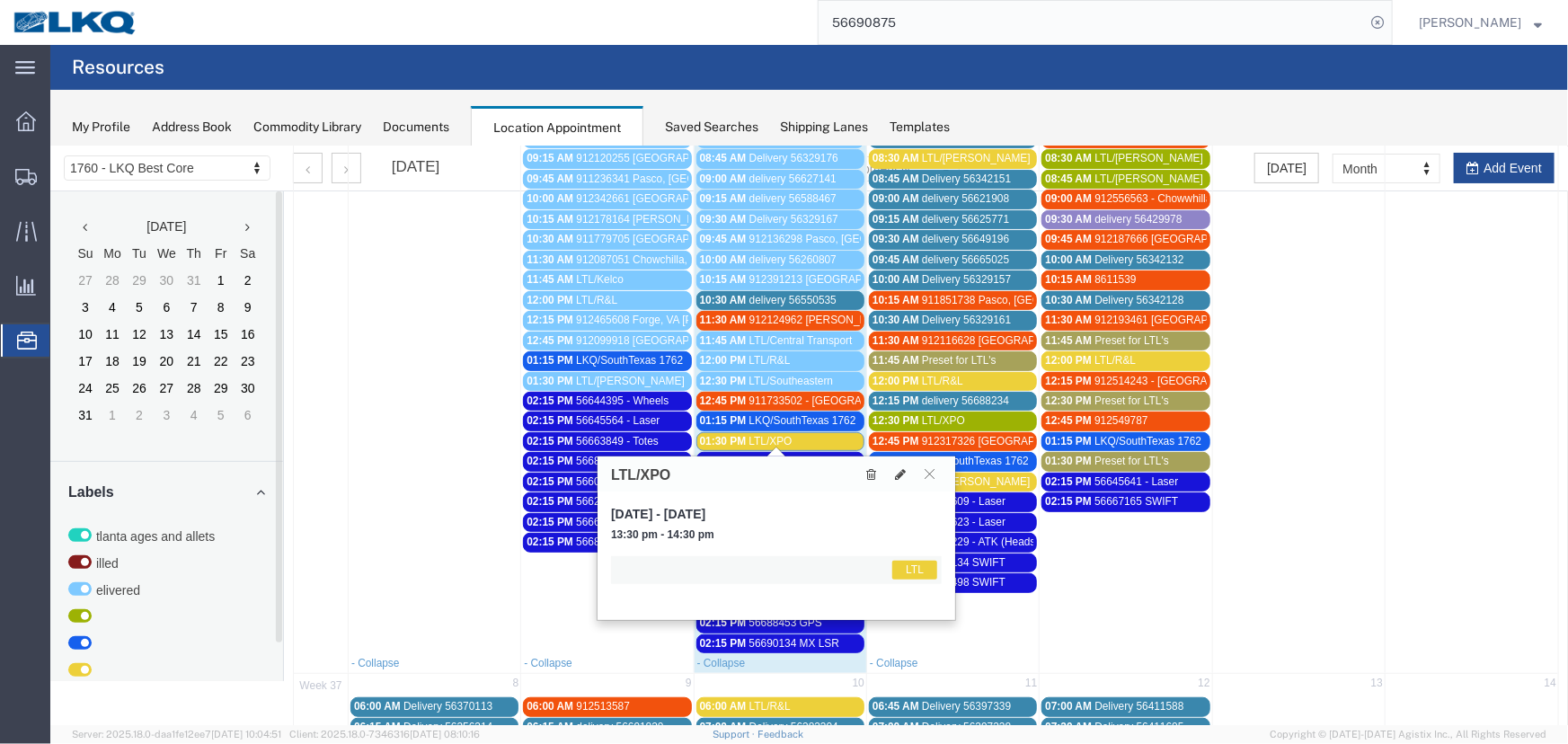
click at [790, 434] on div "01:30 PM LTL/XPO" at bounding box center [779, 440] width 161 height 13
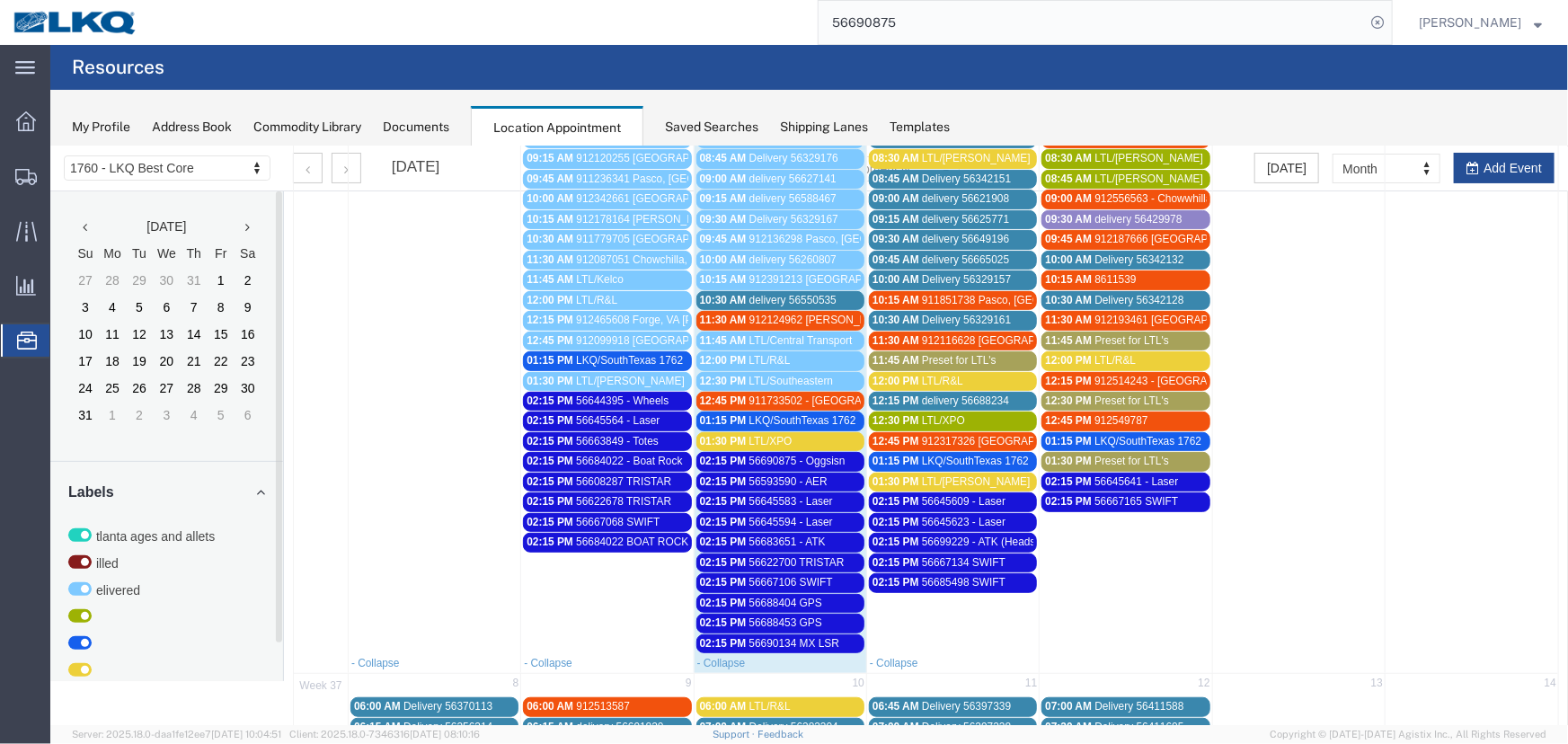
click at [811, 313] on span "912124962 [PERSON_NAME], [GEOGRAPHIC_DATA] [PERSON_NAME]" at bounding box center [924, 319] width 352 height 13
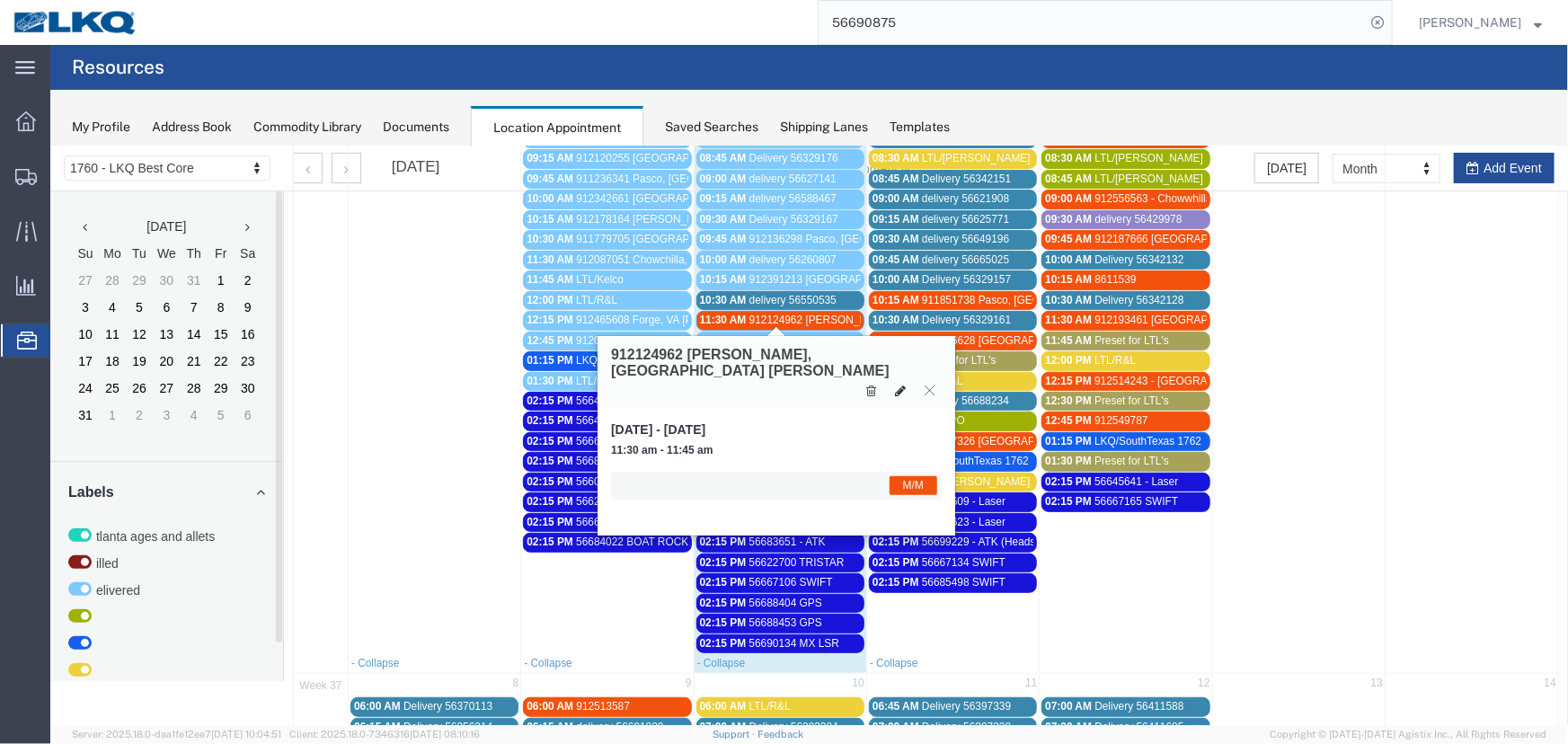
click at [900, 383] on icon at bounding box center [900, 390] width 11 height 13
select select "1"
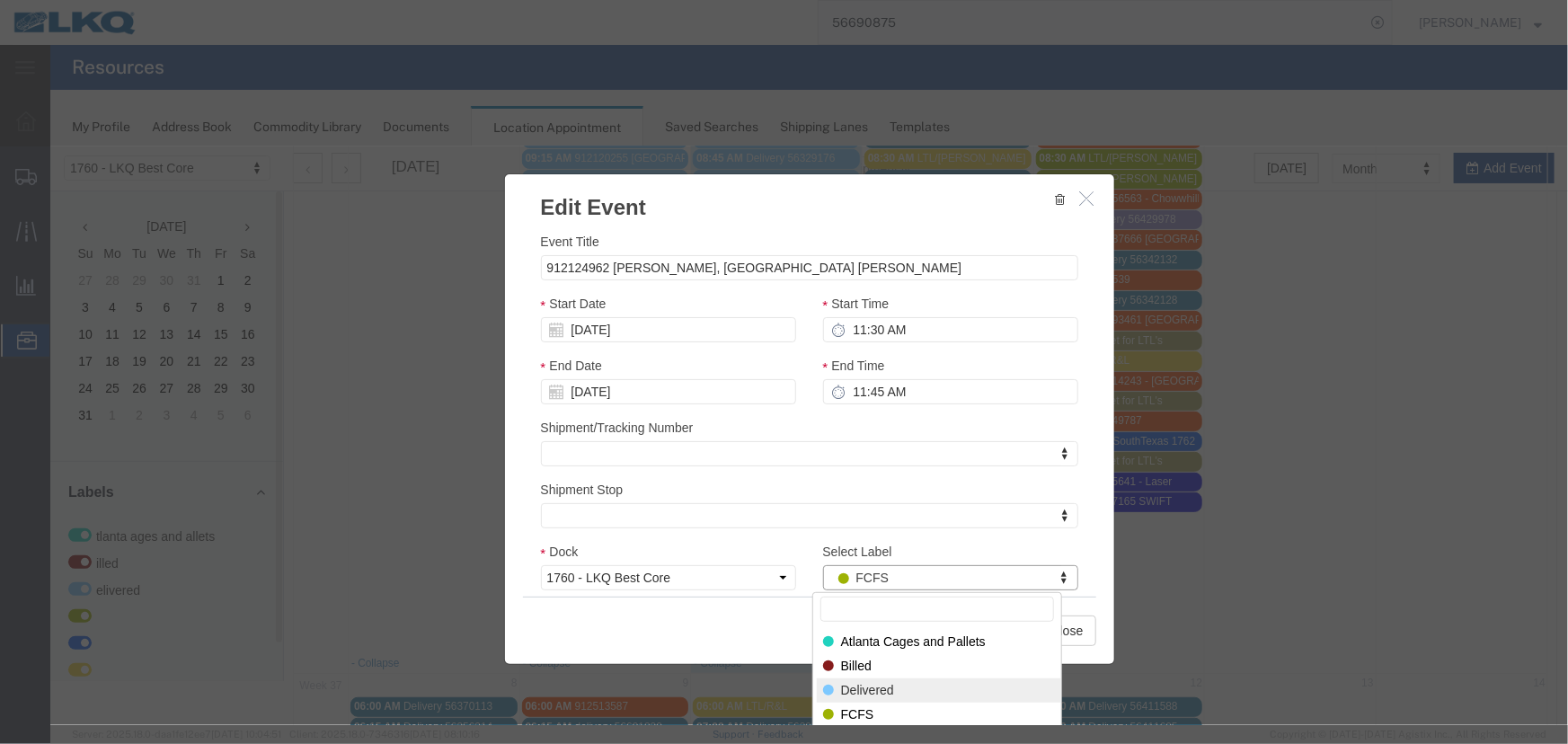
select select "40"
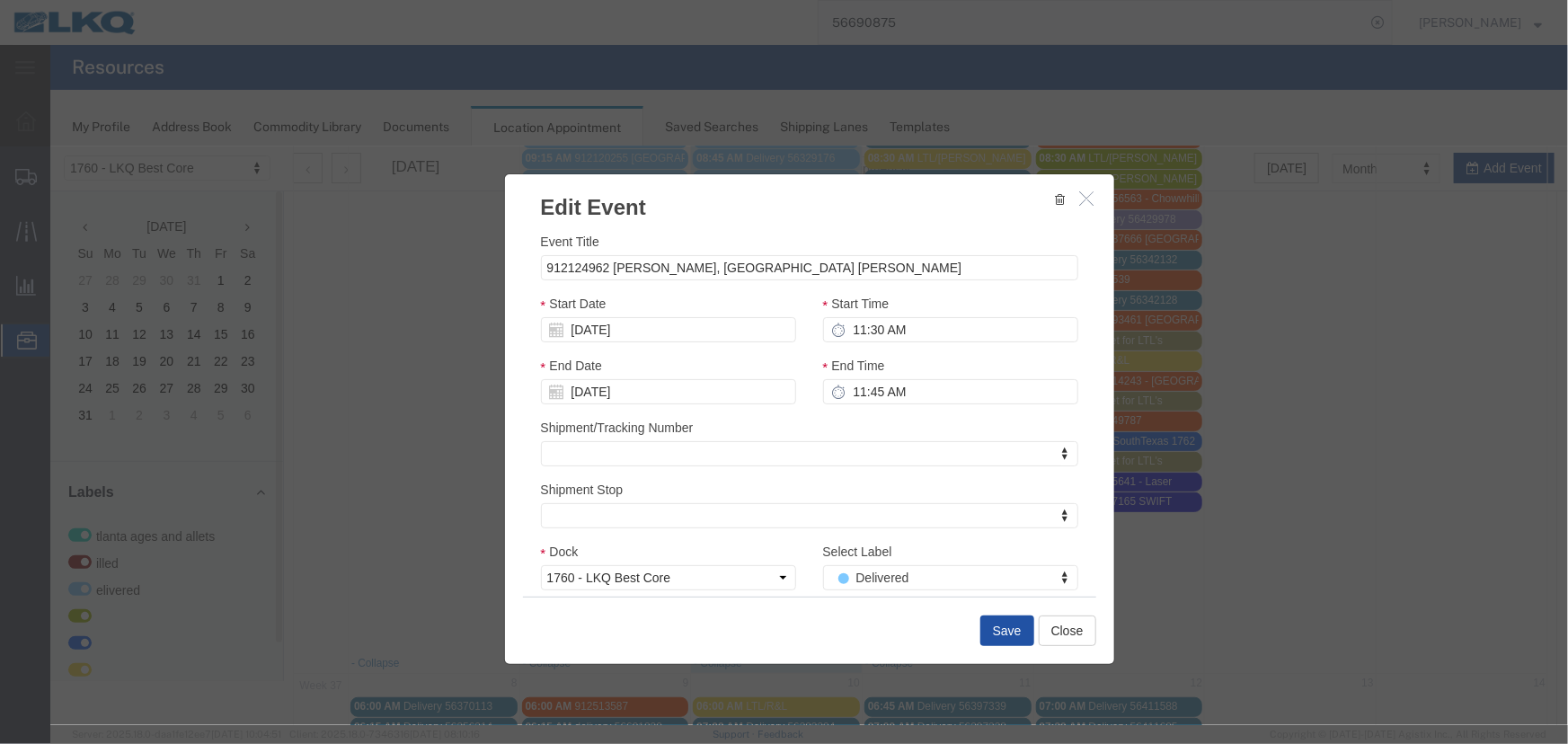
click at [1004, 626] on button "Save" at bounding box center [1007, 630] width 54 height 31
